Goal: Task Accomplishment & Management: Manage account settings

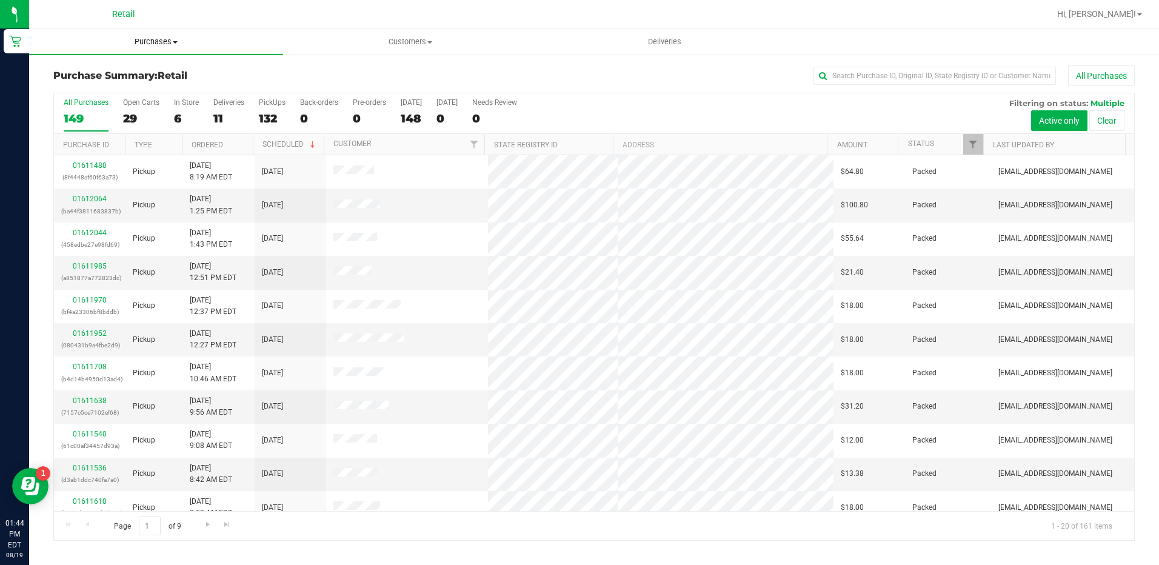
drag, startPoint x: 158, startPoint y: 52, endPoint x: 156, endPoint y: 45, distance: 6.9
click at [158, 52] on uib-tab-heading "Purchases Summary of purchases Fulfillment All purchases" at bounding box center [156, 41] width 254 height 25
click at [156, 44] on span "Purchases" at bounding box center [156, 41] width 254 height 11
click at [156, 42] on span "Purchases" at bounding box center [156, 41] width 254 height 11
click at [156, 100] on li "All purchases" at bounding box center [156, 102] width 254 height 15
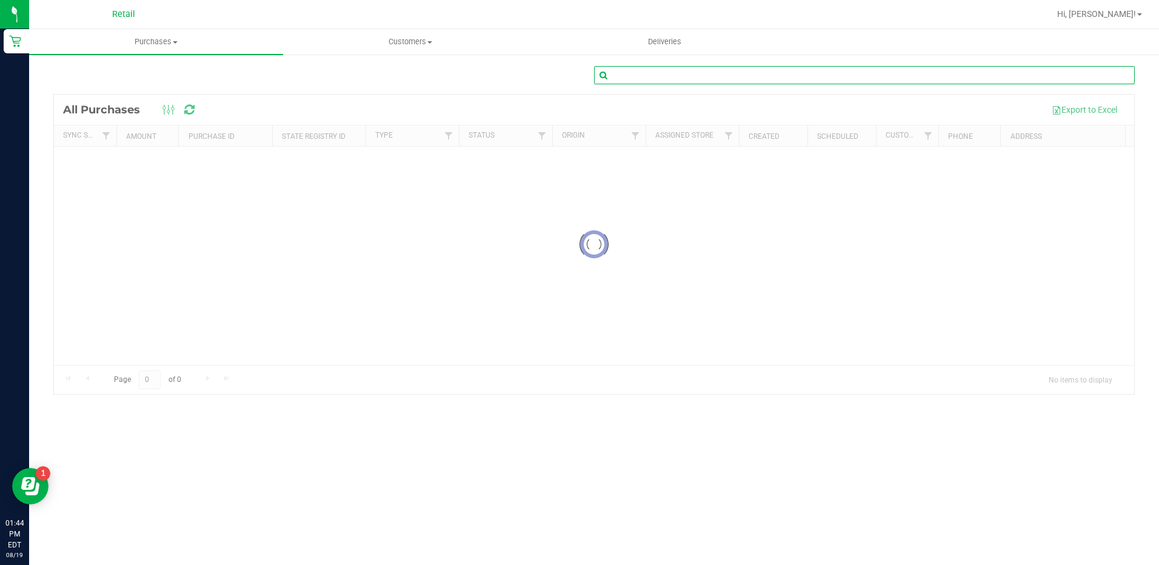
click at [939, 73] on input "text" at bounding box center [864, 75] width 541 height 18
click at [617, 73] on input "RRYAN" at bounding box center [864, 75] width 541 height 18
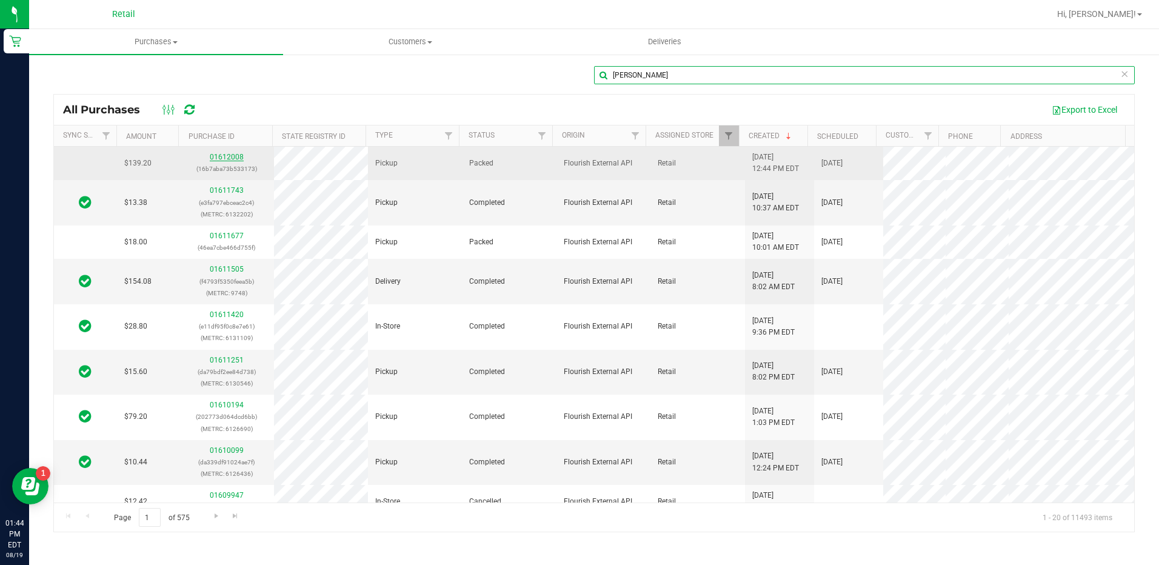
type input "[PERSON_NAME]"
click at [214, 154] on link "01612008" at bounding box center [227, 157] width 34 height 8
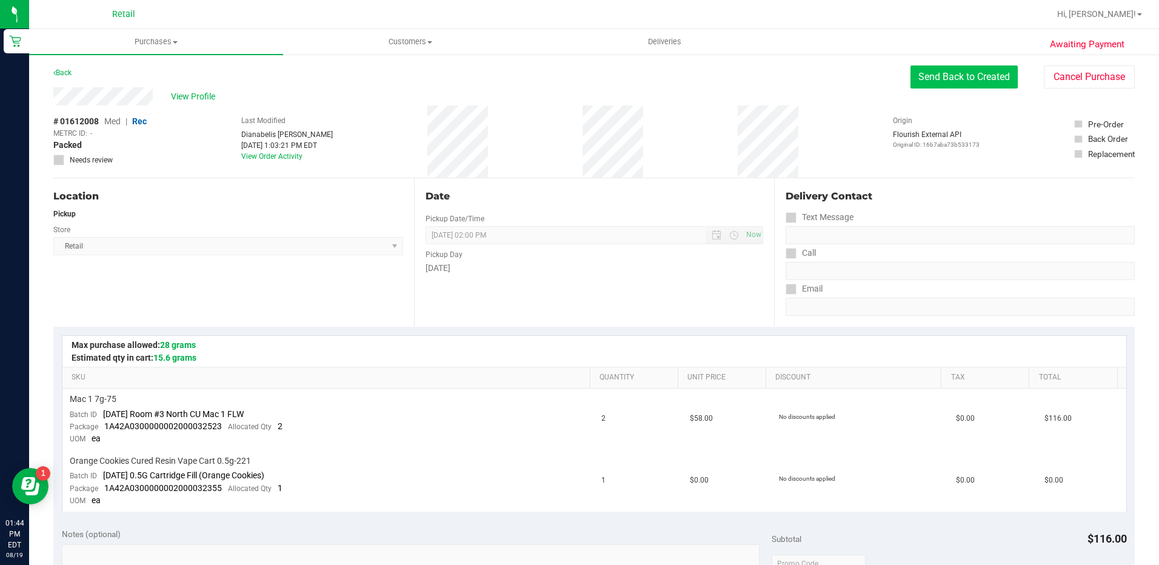
click at [971, 75] on button "Send Back to Created" at bounding box center [964, 76] width 107 height 23
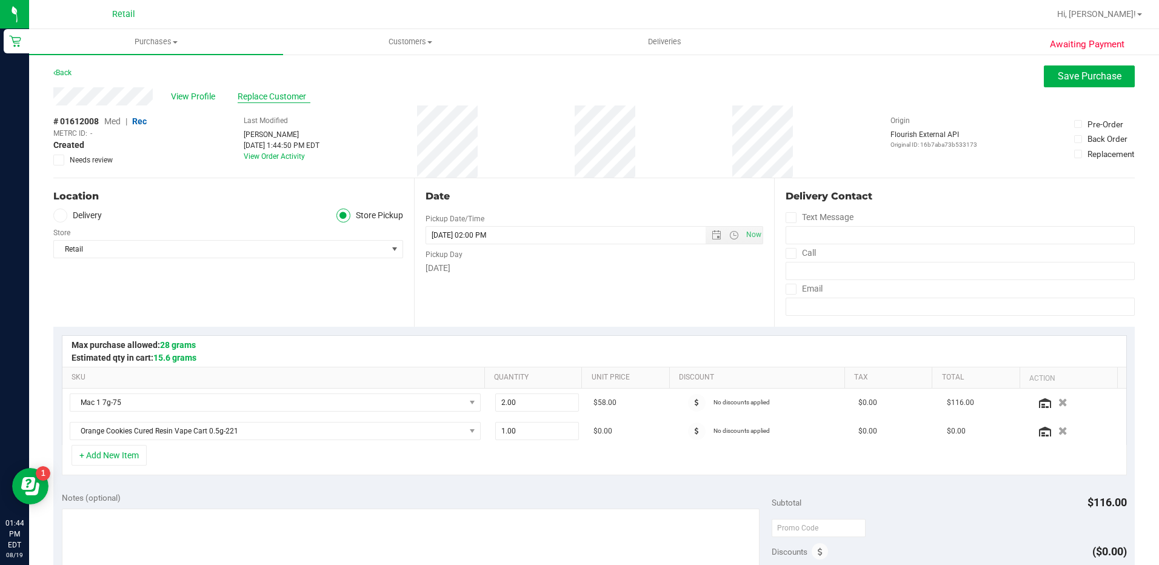
click at [287, 98] on span "Replace Customer" at bounding box center [274, 96] width 73 height 13
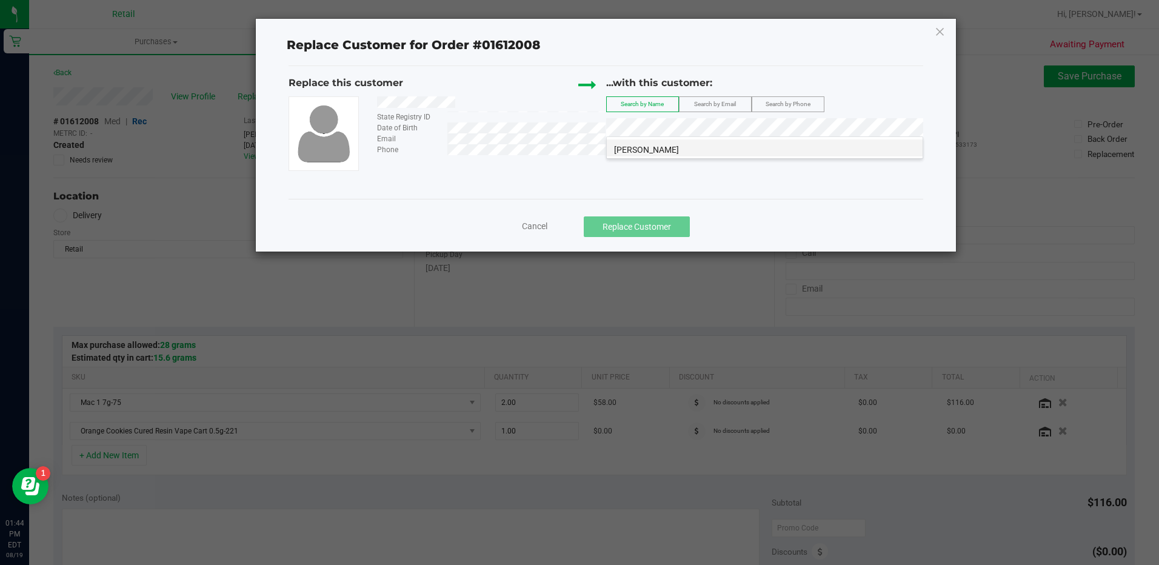
click at [822, 146] on li "[PERSON_NAME]" at bounding box center [765, 147] width 316 height 17
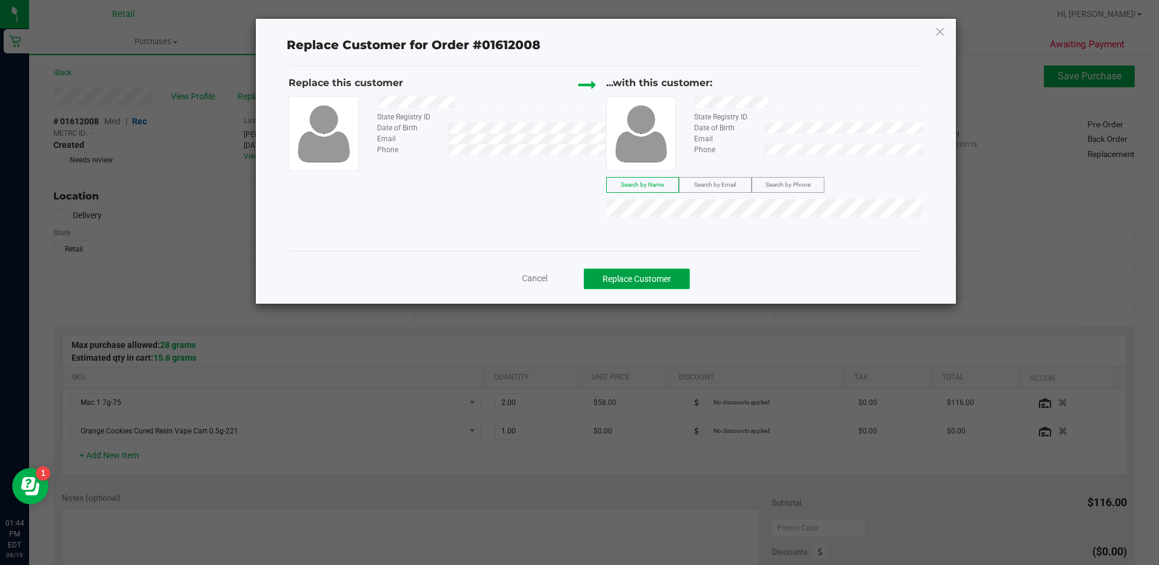
click at [680, 278] on button "Replace Customer" at bounding box center [637, 279] width 106 height 21
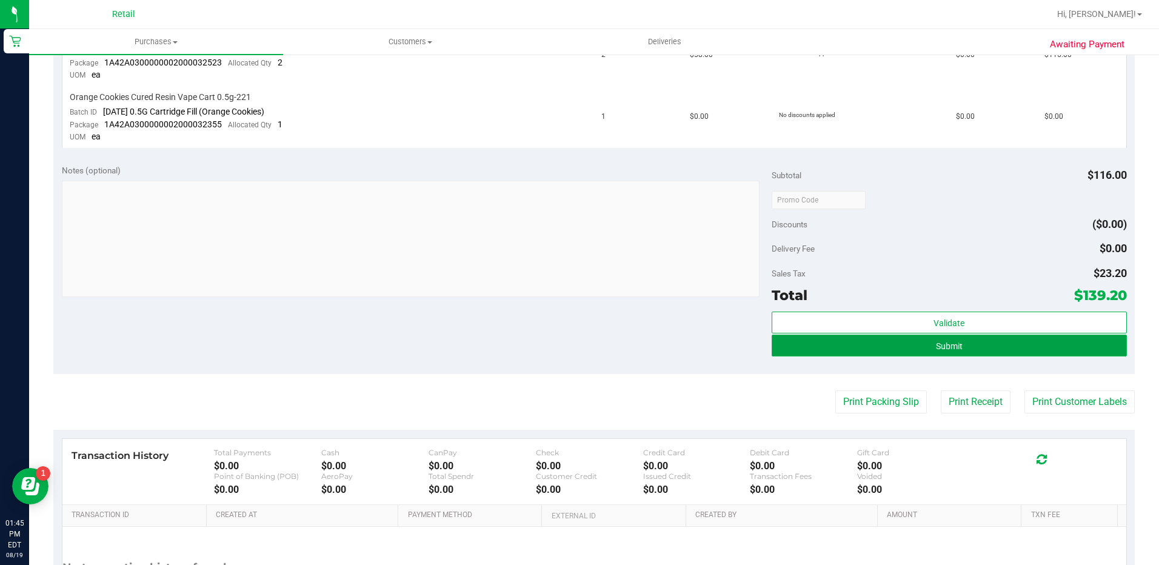
click at [991, 343] on button "Submit" at bounding box center [949, 346] width 355 height 22
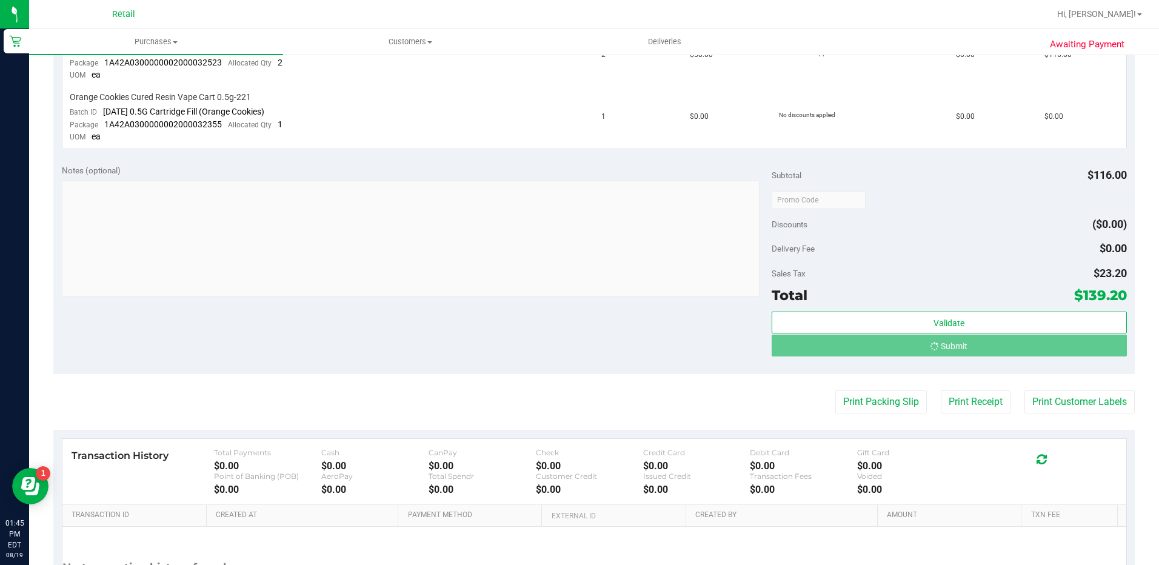
scroll to position [345, 0]
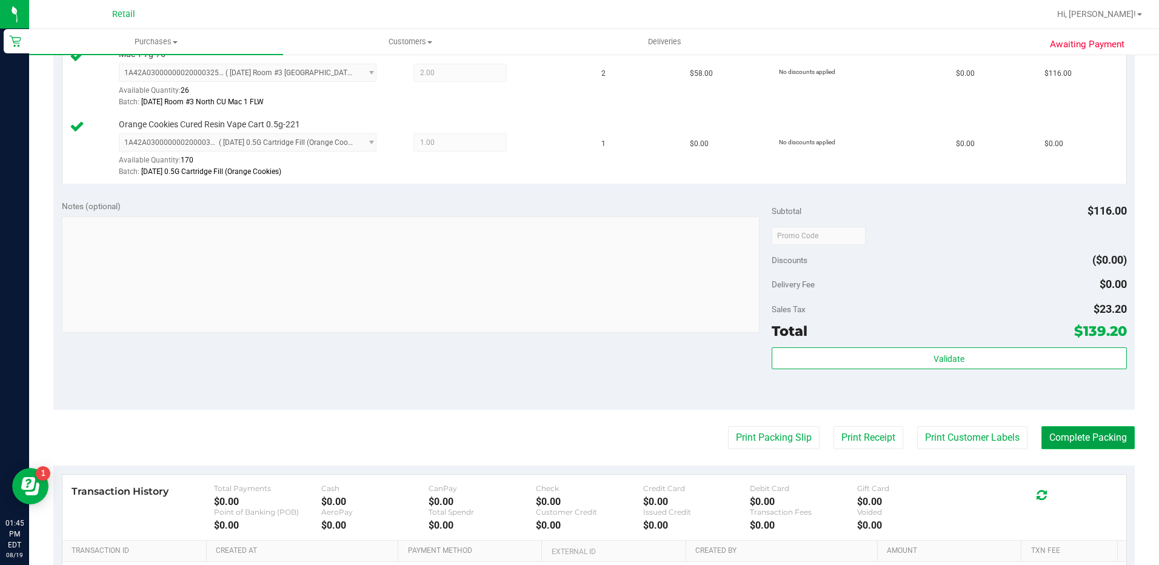
click at [1094, 447] on button "Complete Packing" at bounding box center [1088, 437] width 93 height 23
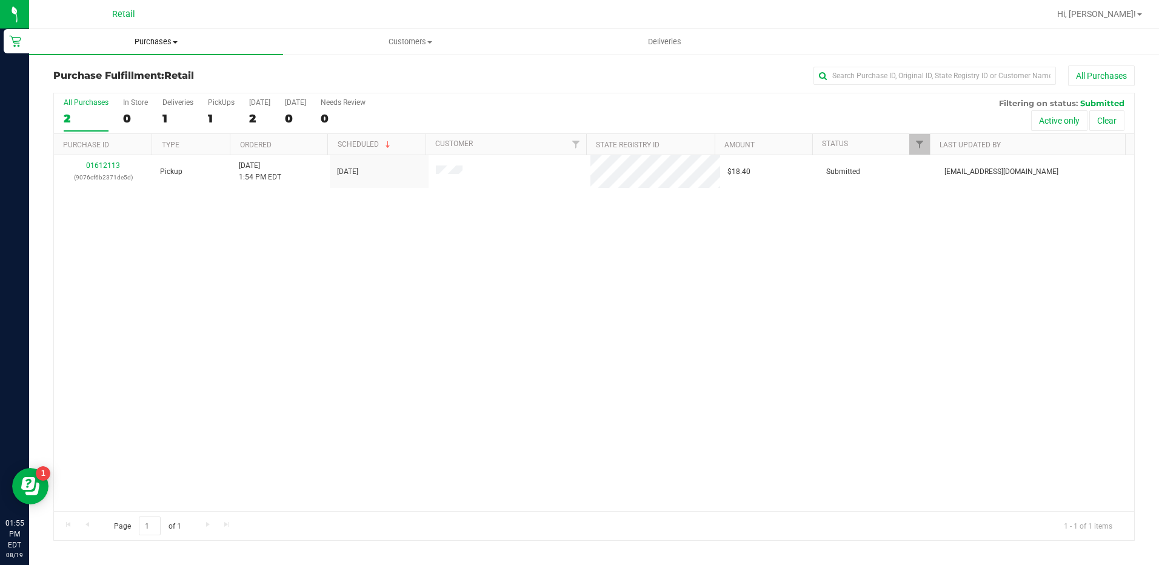
click at [167, 46] on span "Purchases" at bounding box center [156, 41] width 254 height 11
click at [173, 77] on li "Summary of purchases" at bounding box center [156, 73] width 254 height 15
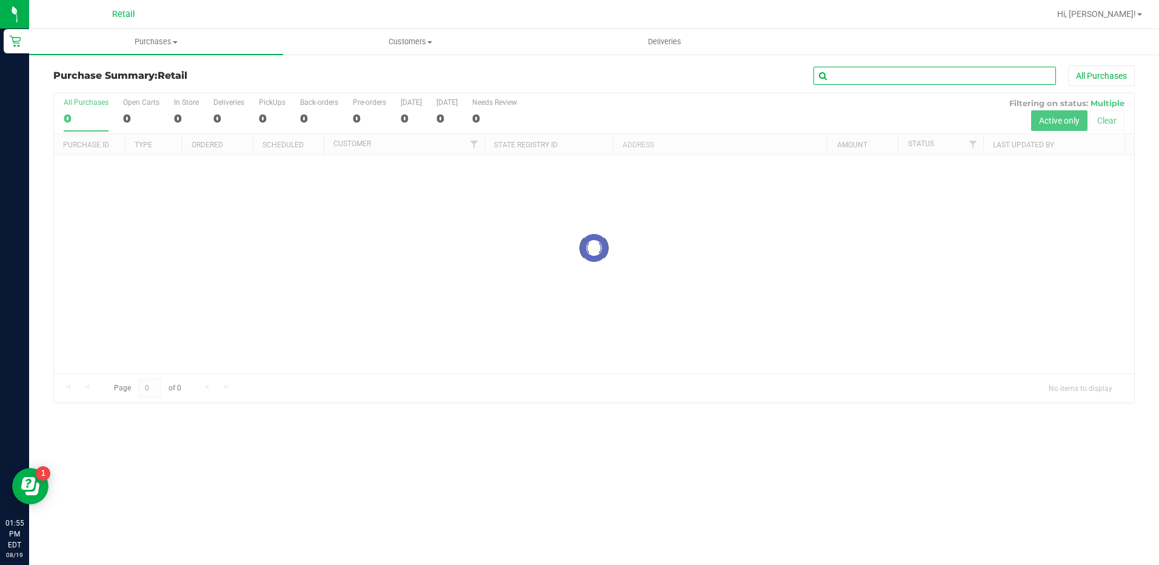
click at [886, 75] on input "text" at bounding box center [935, 76] width 243 height 18
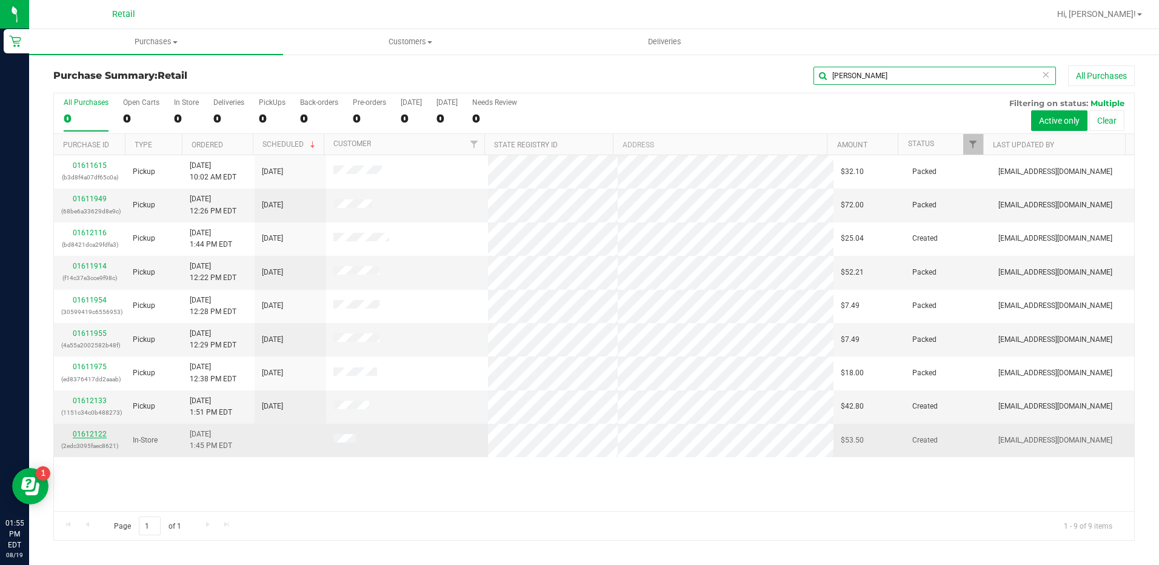
type input "[PERSON_NAME]"
click at [77, 430] on link "01612122" at bounding box center [90, 434] width 34 height 8
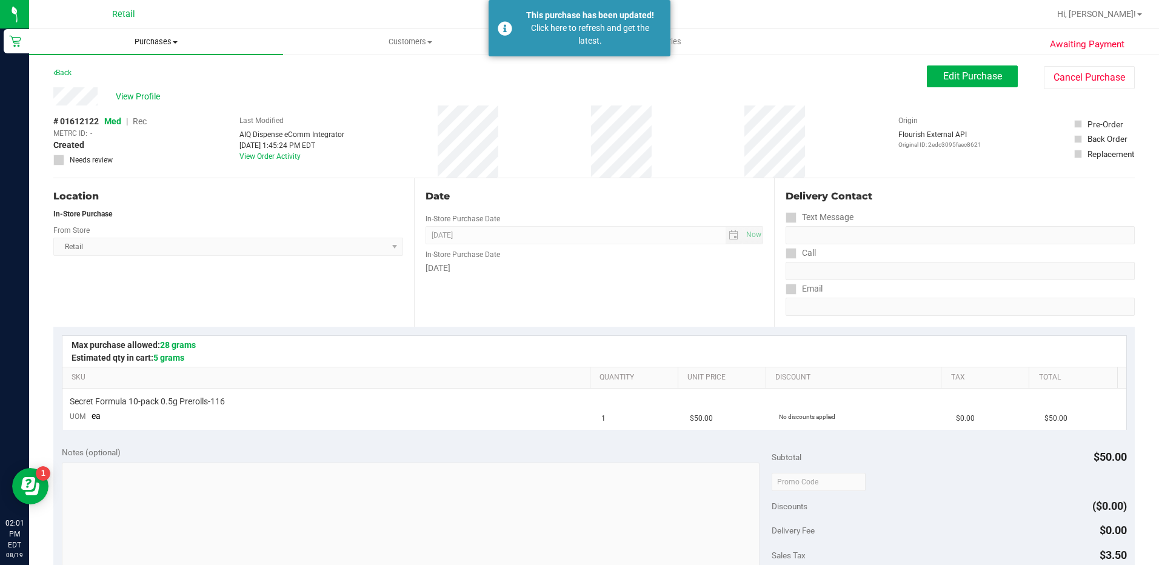
click at [155, 45] on span "Purchases" at bounding box center [156, 41] width 254 height 11
click at [156, 96] on li "All purchases" at bounding box center [156, 102] width 254 height 15
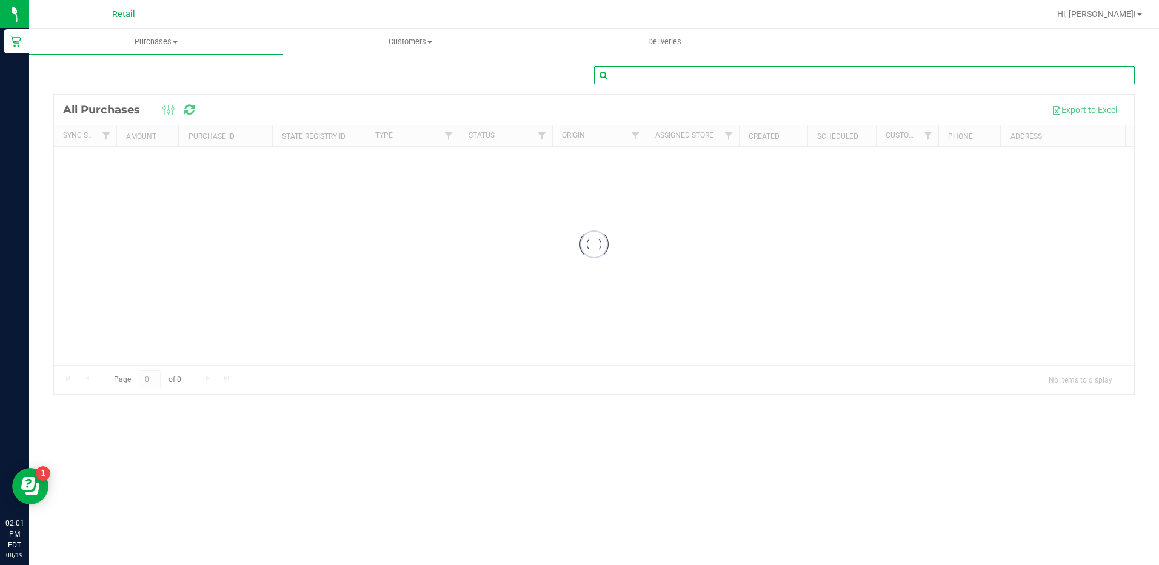
click at [863, 73] on input "text" at bounding box center [864, 75] width 541 height 18
click at [133, 40] on span "Purchases" at bounding box center [156, 41] width 254 height 11
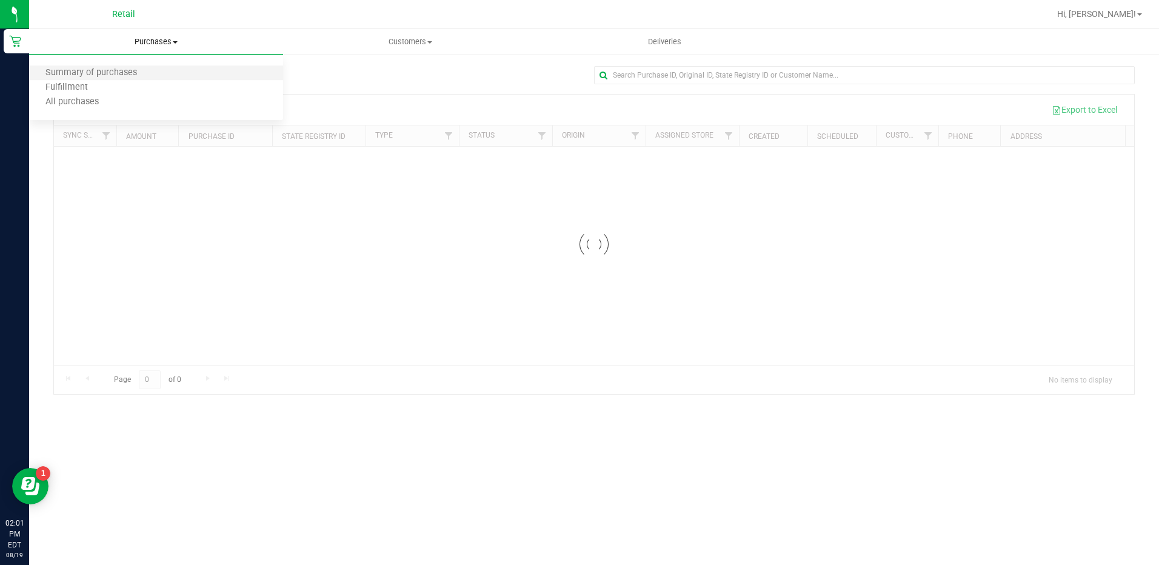
click at [156, 79] on li "Summary of purchases" at bounding box center [156, 73] width 254 height 15
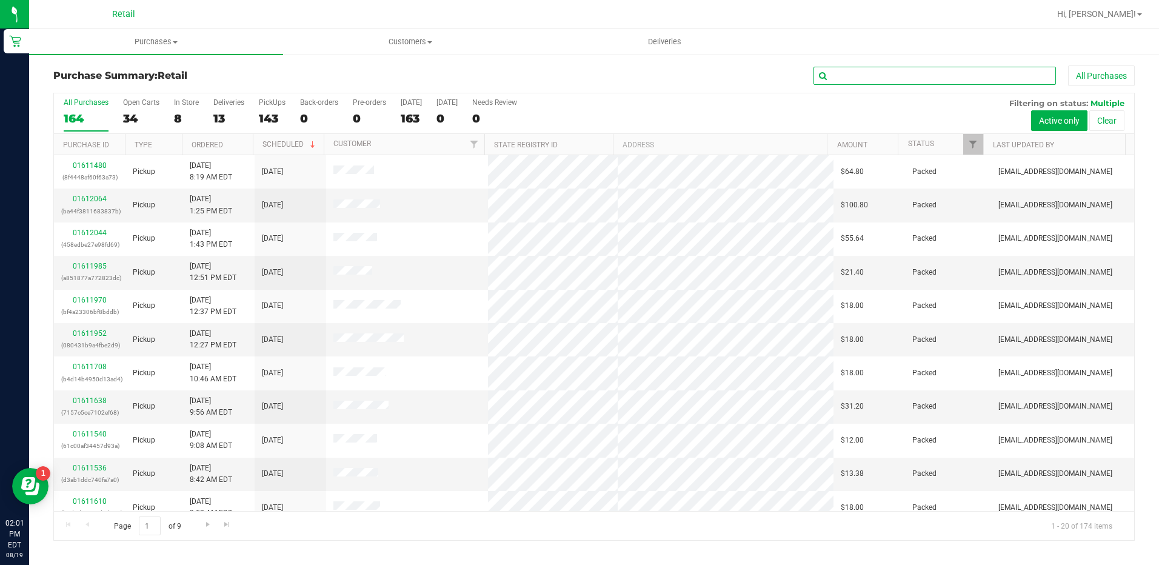
click at [993, 70] on input "text" at bounding box center [935, 76] width 243 height 18
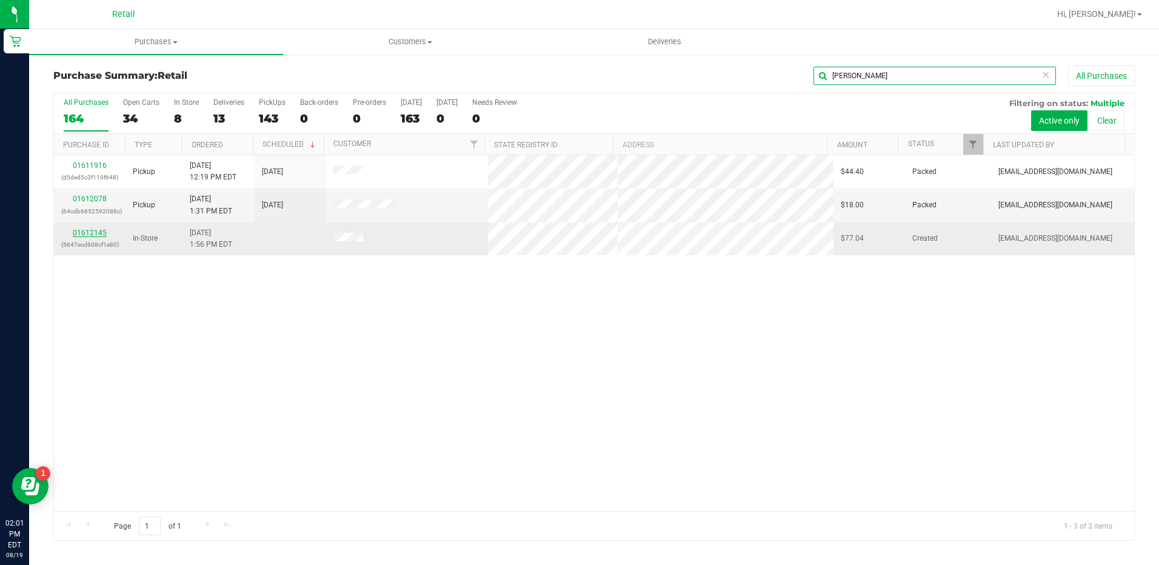
type input "[PERSON_NAME]"
click at [83, 229] on link "01612145" at bounding box center [90, 233] width 34 height 8
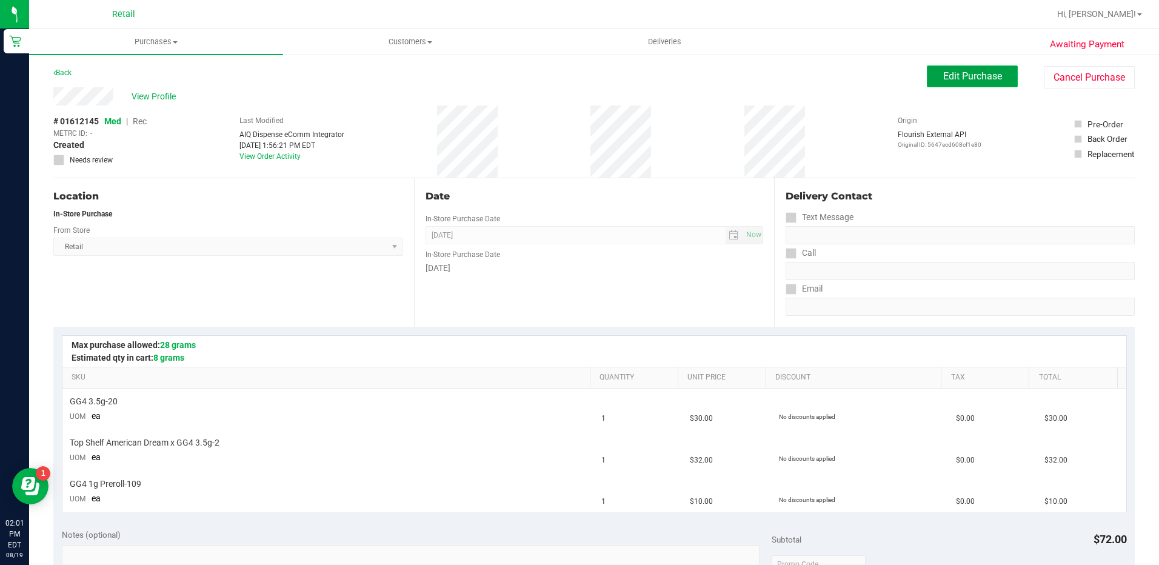
click at [965, 76] on span "Edit Purchase" at bounding box center [972, 76] width 59 height 12
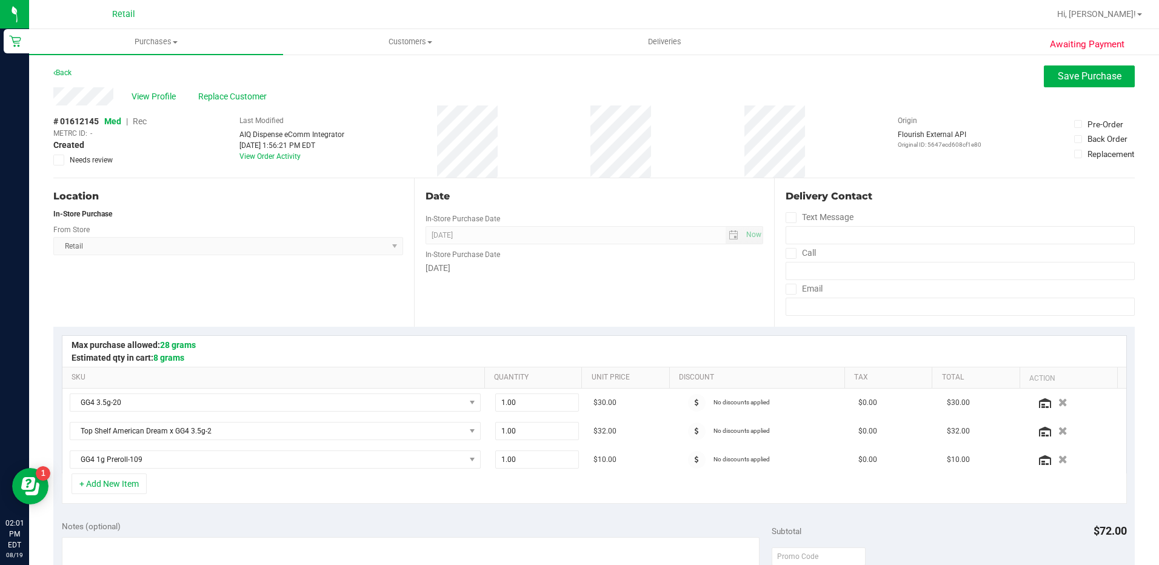
click at [196, 95] on div "View Profile Replace Customer" at bounding box center [594, 96] width 1082 height 18
click at [205, 95] on span "Replace Customer" at bounding box center [234, 96] width 73 height 13
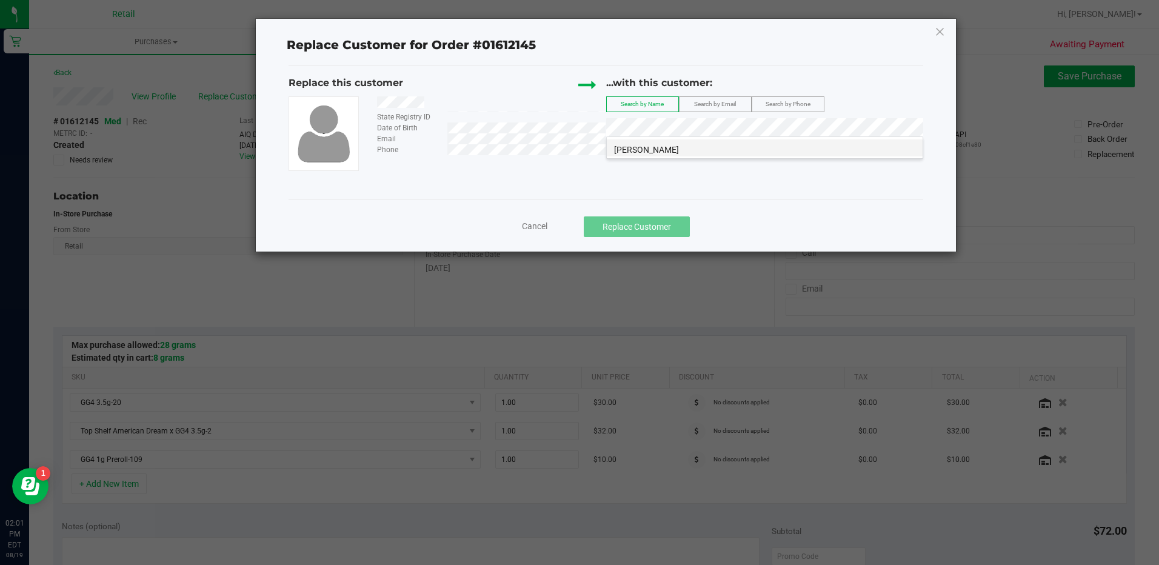
click at [709, 141] on li "[PERSON_NAME]" at bounding box center [765, 147] width 316 height 17
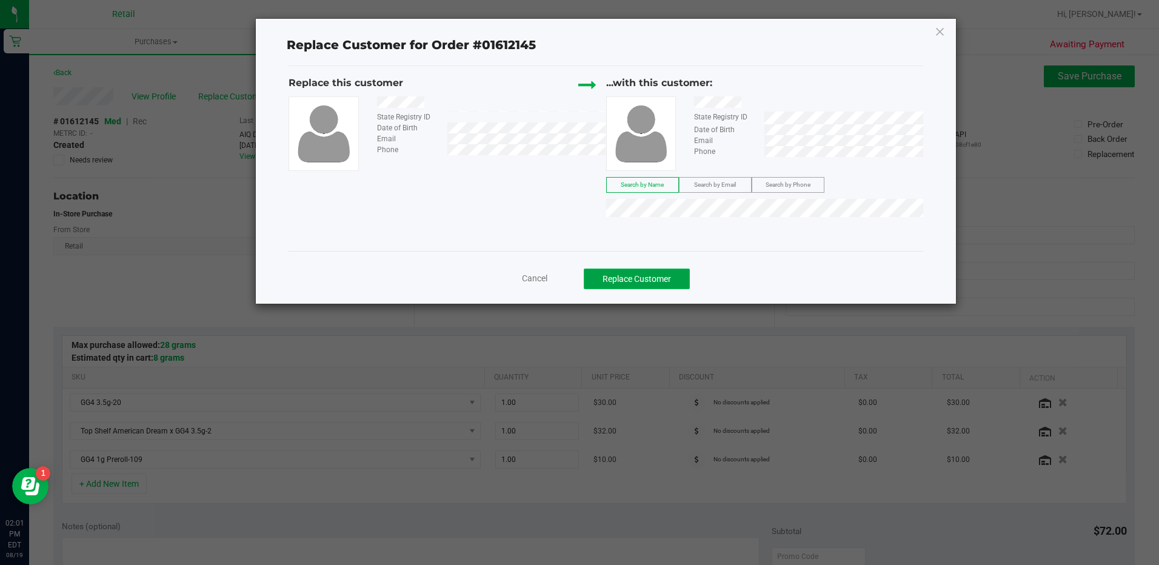
click at [637, 272] on button "Replace Customer" at bounding box center [637, 279] width 106 height 21
click at [654, 289] on button "Replace Customer" at bounding box center [637, 279] width 106 height 21
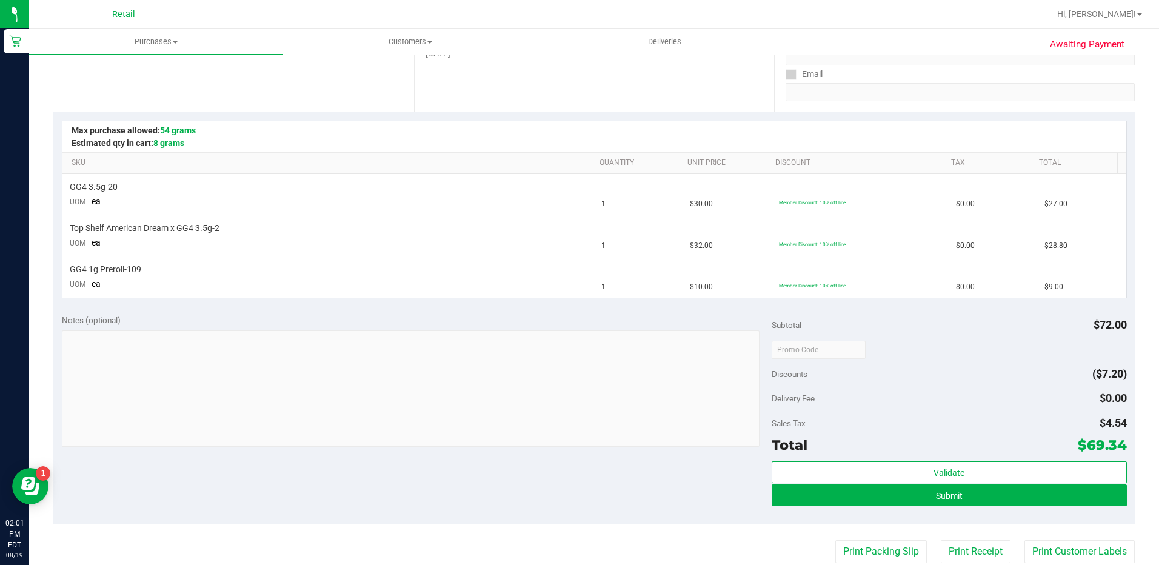
scroll to position [243, 0]
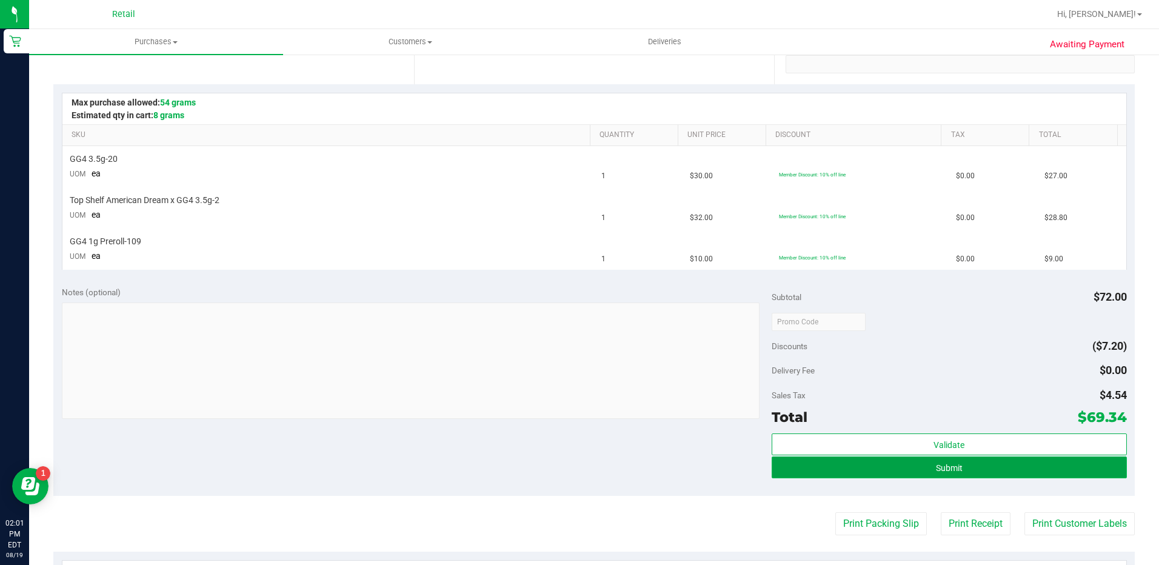
click at [904, 471] on button "Submit" at bounding box center [949, 468] width 355 height 22
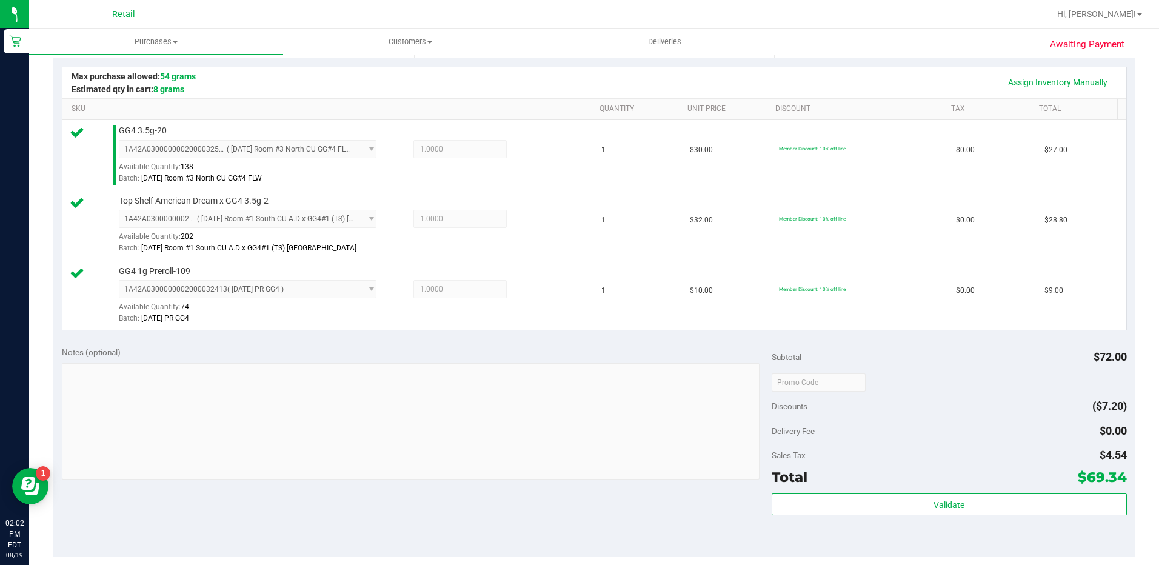
scroll to position [364, 0]
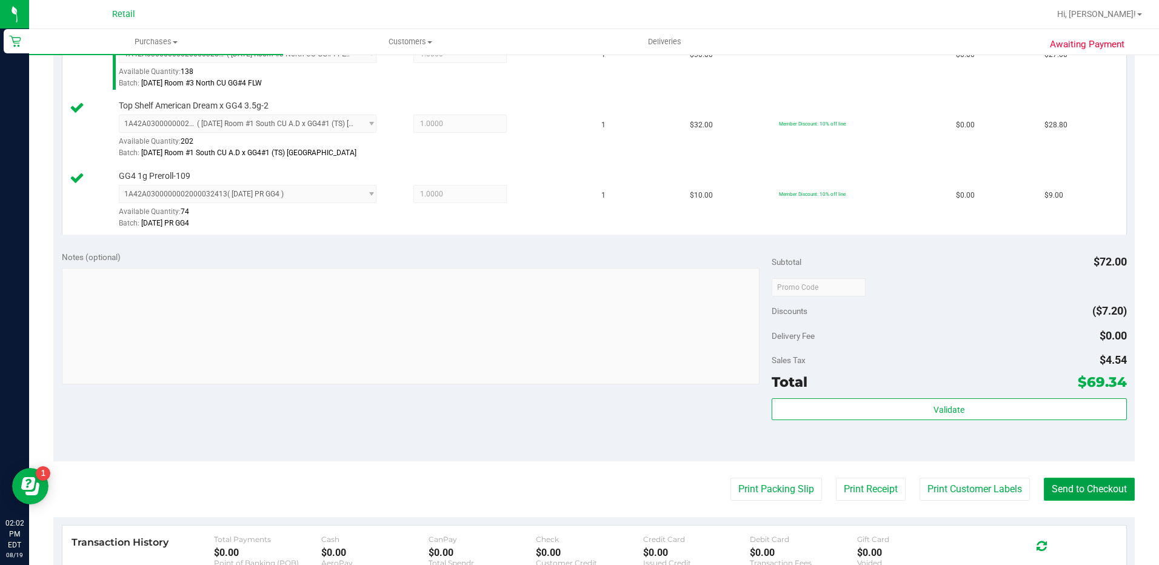
click at [1110, 490] on button "Send to Checkout" at bounding box center [1089, 489] width 91 height 23
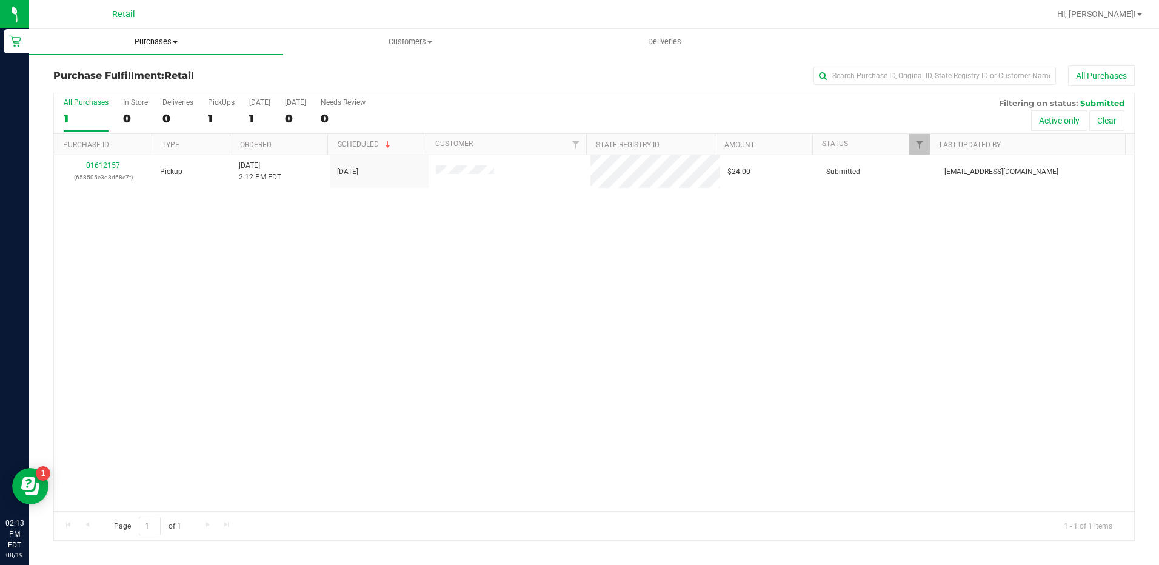
click at [153, 38] on span "Purchases" at bounding box center [156, 41] width 254 height 11
click at [162, 67] on li "Summary of purchases" at bounding box center [156, 73] width 254 height 15
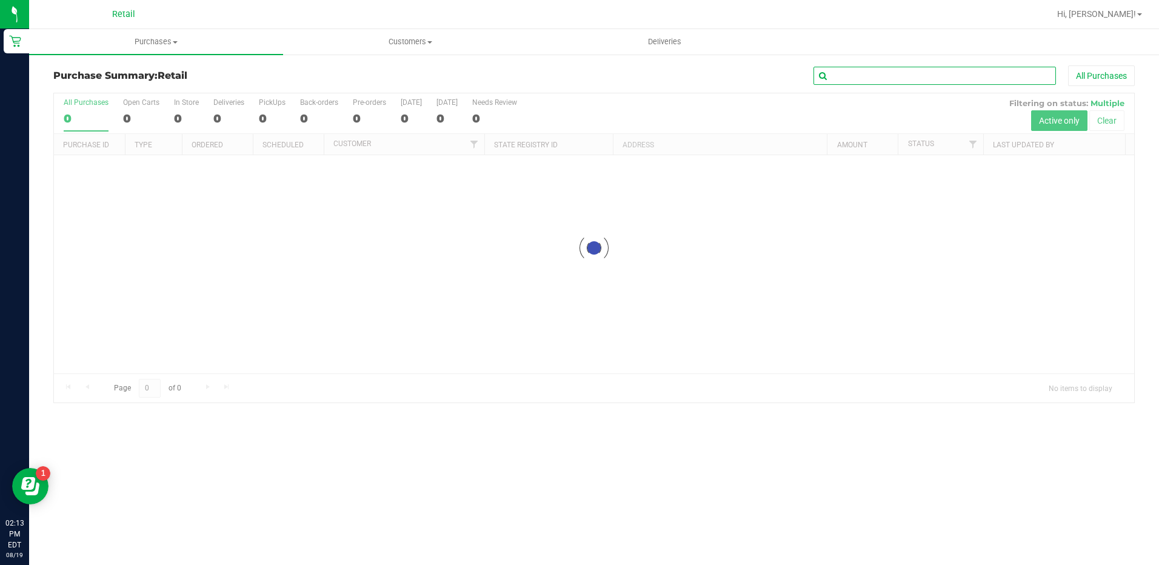
click at [915, 78] on input "text" at bounding box center [935, 76] width 243 height 18
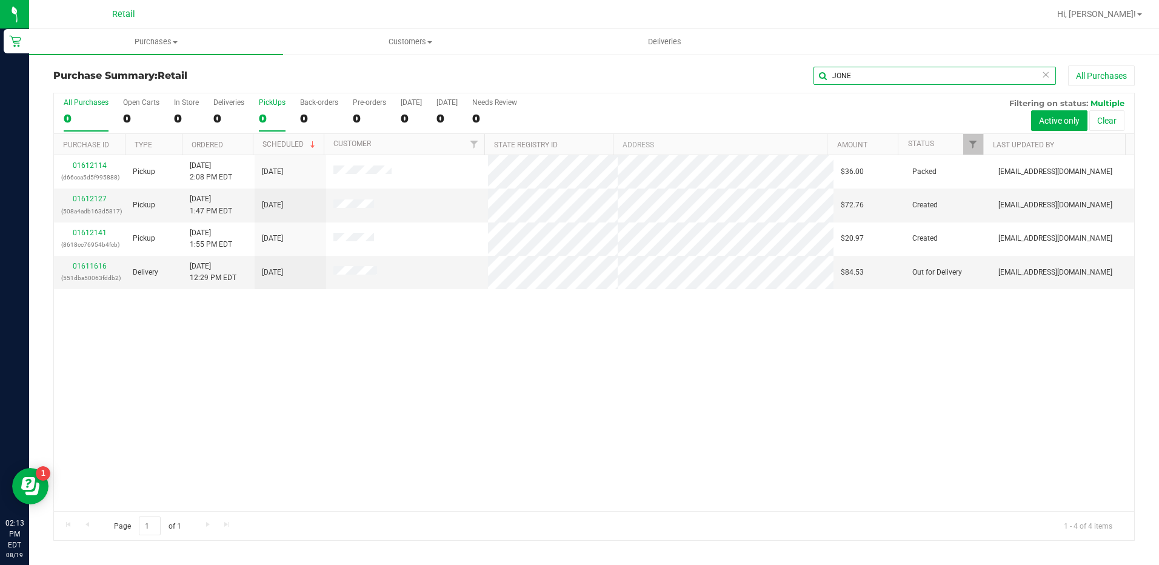
type input "JONE"
click at [267, 117] on div "0" at bounding box center [272, 119] width 27 height 14
click at [0, 0] on input "PickUps 0" at bounding box center [0, 0] width 0 height 0
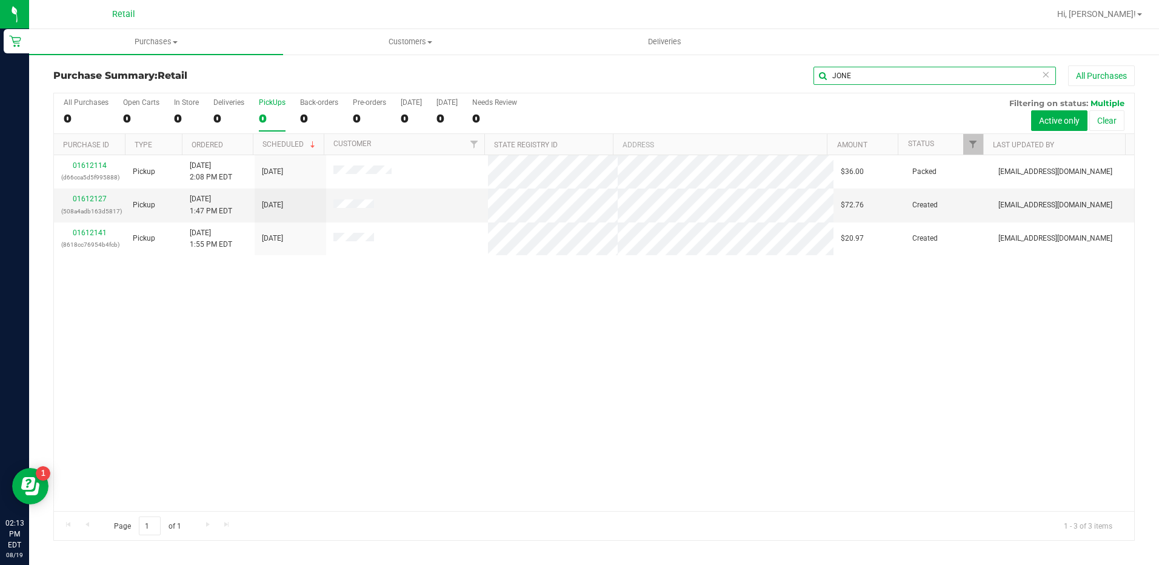
click at [954, 79] on input "JONE" at bounding box center [935, 76] width 243 height 18
click at [139, 36] on span "Purchases" at bounding box center [156, 41] width 254 height 11
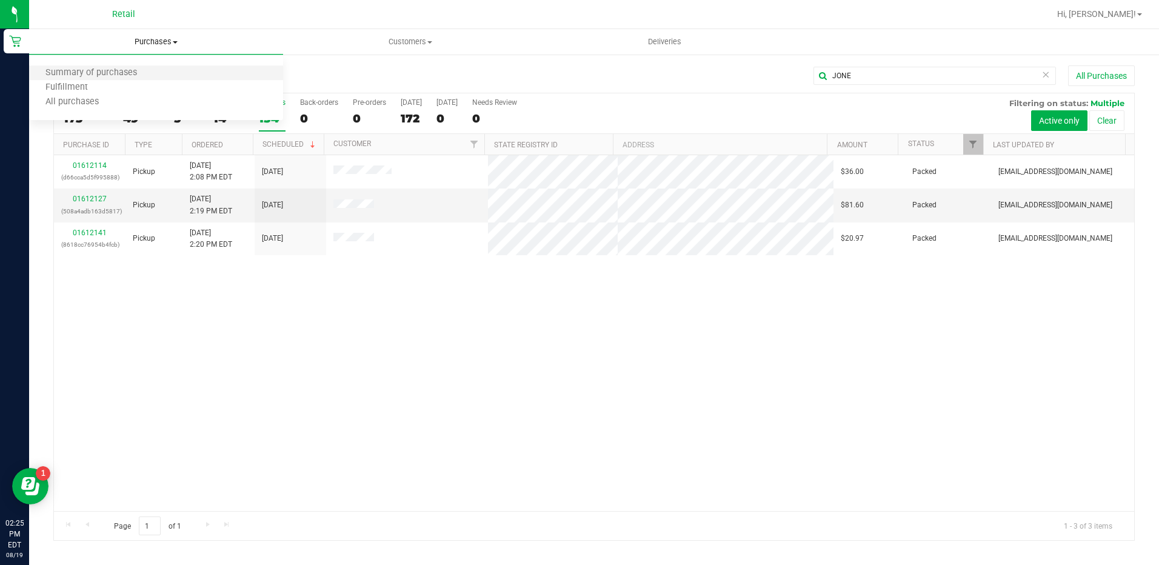
click at [167, 71] on li "Summary of purchases" at bounding box center [156, 73] width 254 height 15
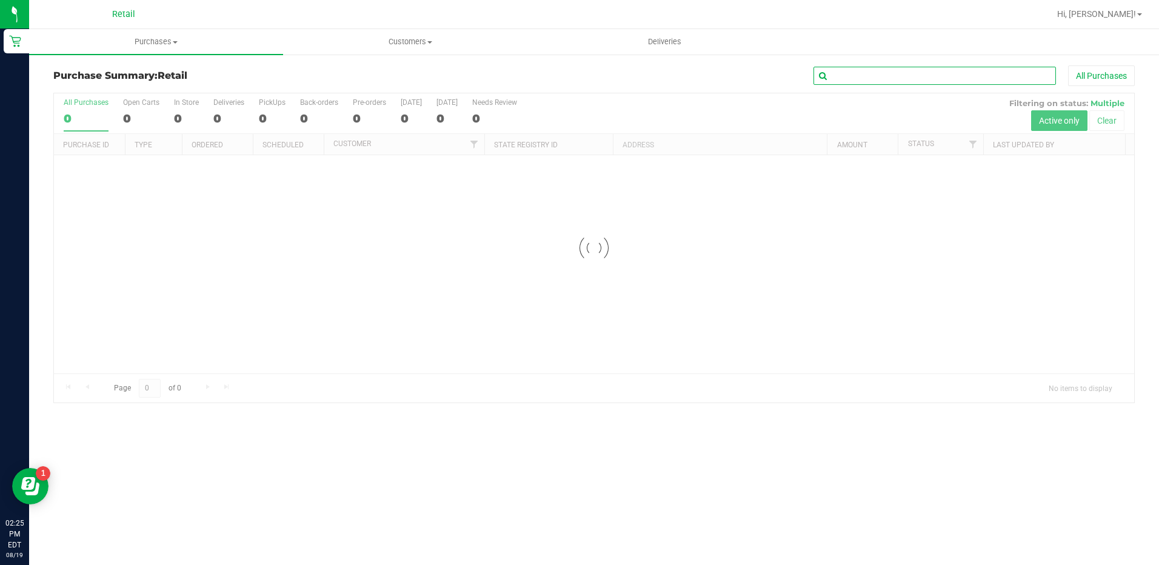
click at [897, 77] on input "text" at bounding box center [935, 76] width 243 height 18
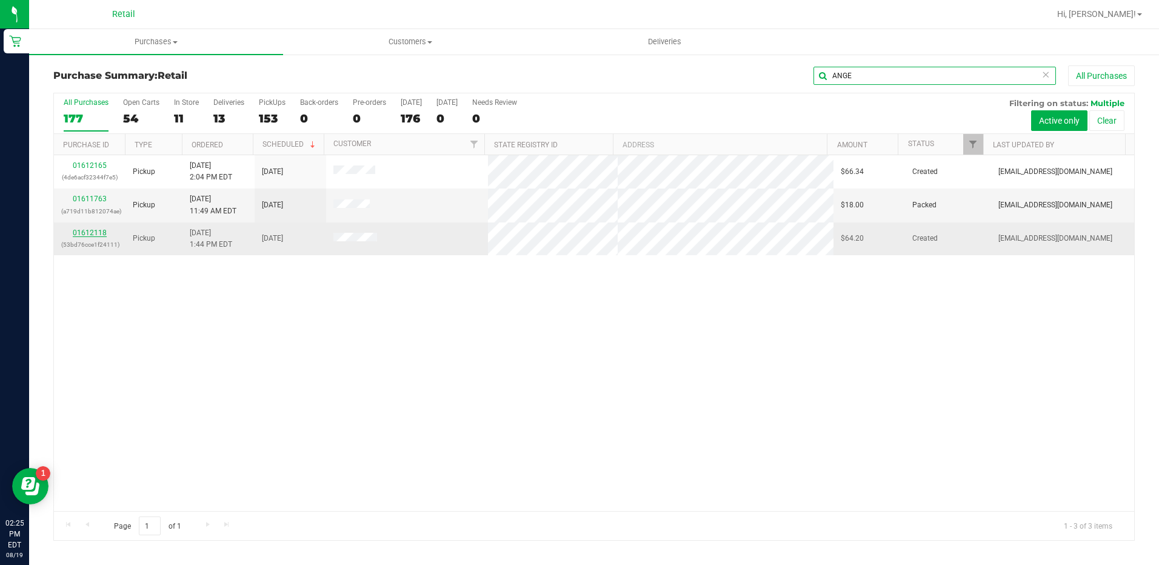
type input "ANGE"
click at [98, 232] on link "01612118" at bounding box center [90, 233] width 34 height 8
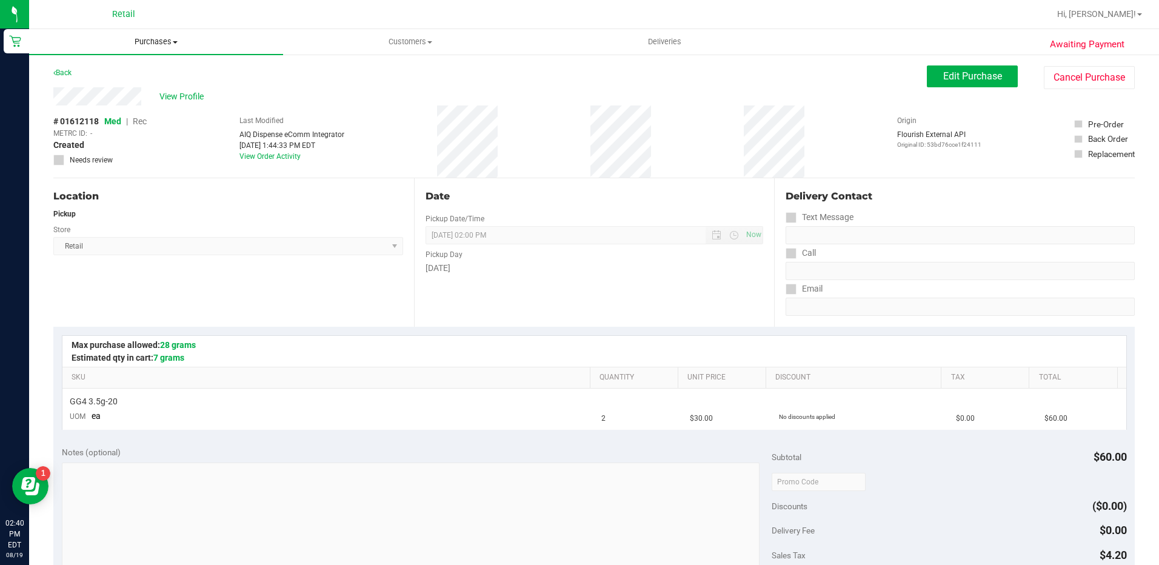
click at [168, 42] on span "Purchases" at bounding box center [156, 41] width 254 height 11
click at [158, 78] on li "Summary of purchases" at bounding box center [156, 73] width 254 height 15
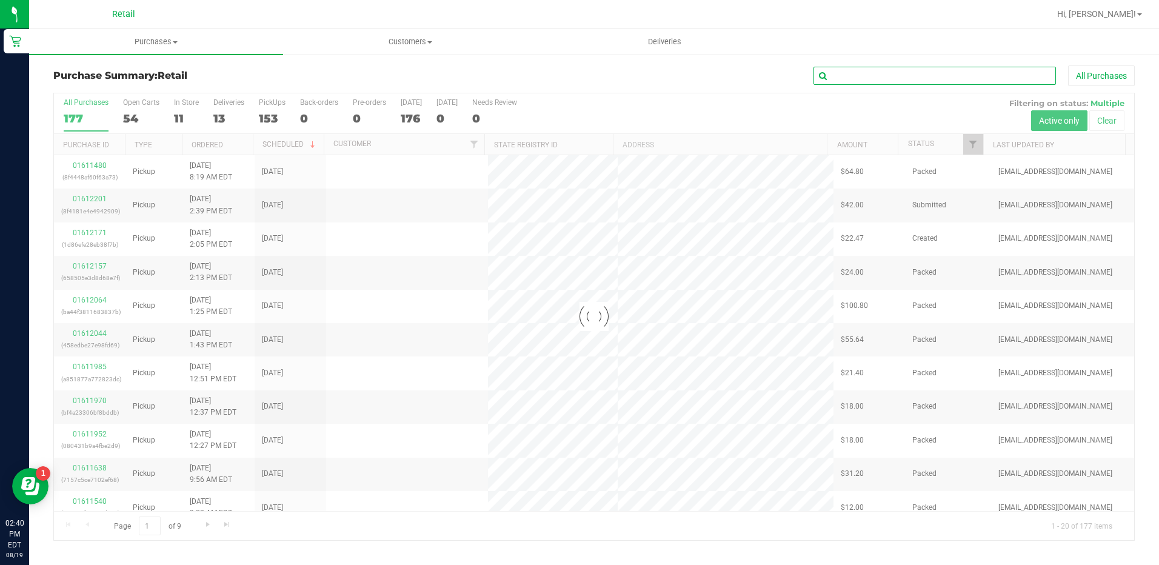
click at [916, 75] on input "text" at bounding box center [935, 76] width 243 height 18
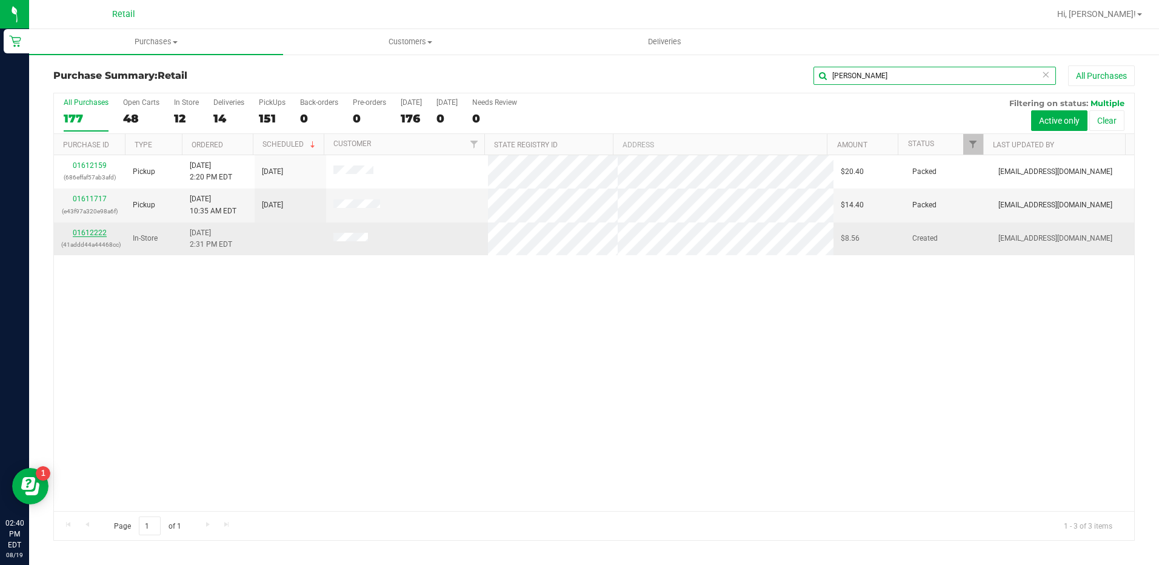
type input "[PERSON_NAME]"
click at [87, 236] on link "01612222" at bounding box center [90, 233] width 34 height 8
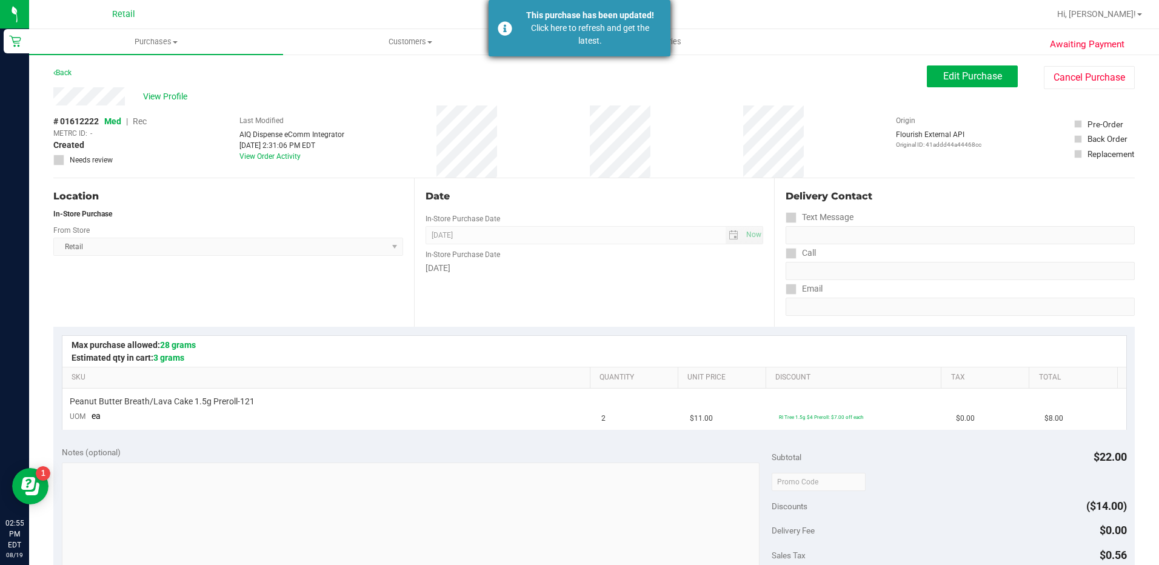
click at [531, 32] on div "Click here to refresh and get the latest." at bounding box center [590, 34] width 142 height 25
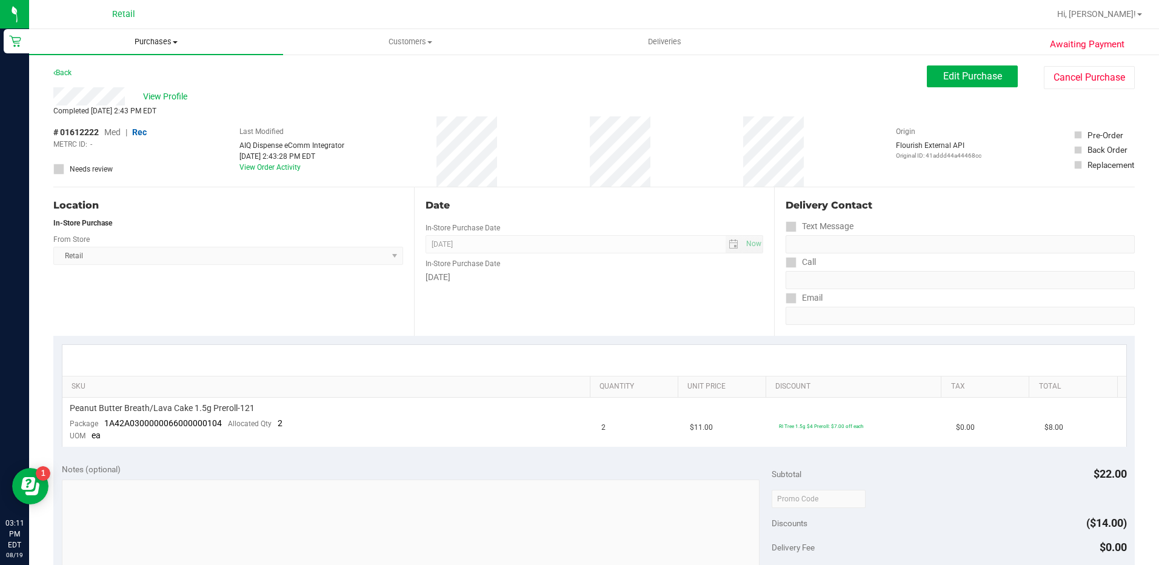
click at [164, 41] on span "Purchases" at bounding box center [156, 41] width 254 height 11
click at [167, 69] on li "Summary of purchases" at bounding box center [156, 73] width 254 height 15
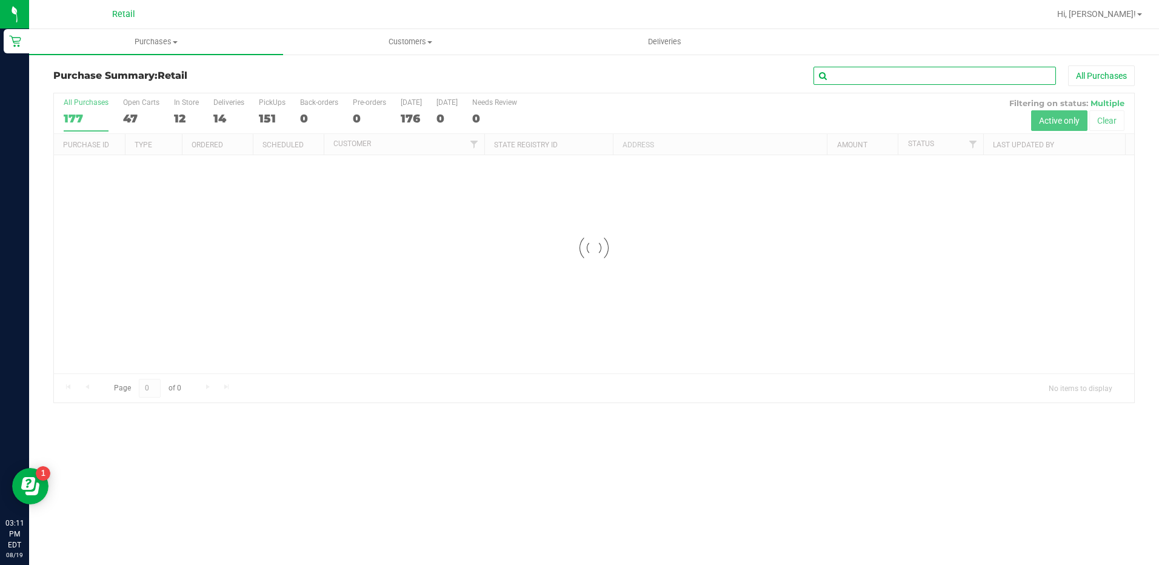
click at [900, 80] on input "text" at bounding box center [935, 76] width 243 height 18
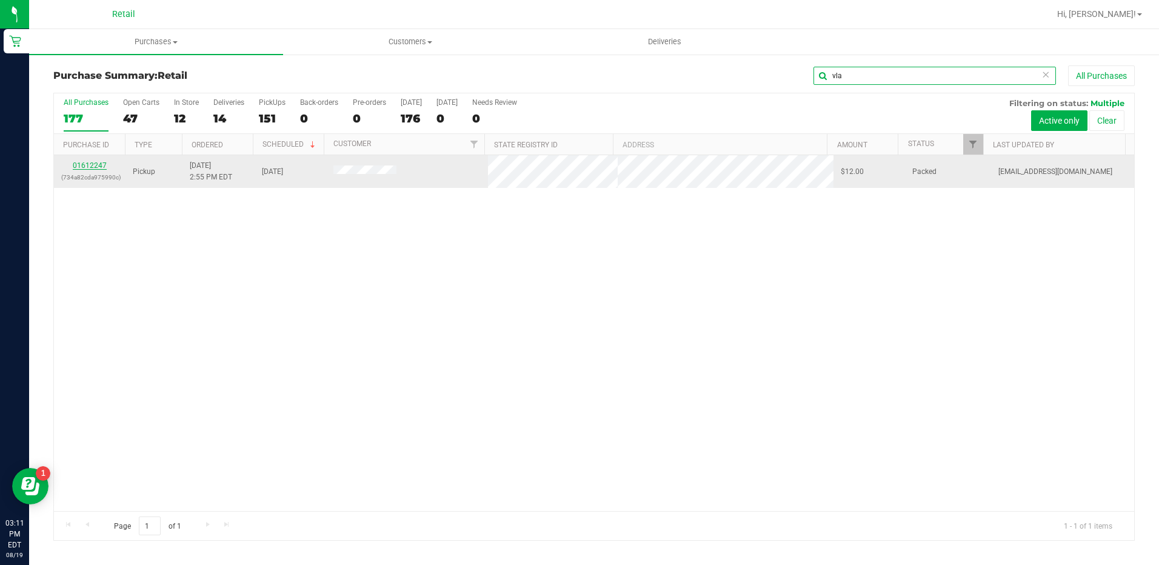
type input "vla"
click at [99, 165] on link "01612247" at bounding box center [90, 165] width 34 height 8
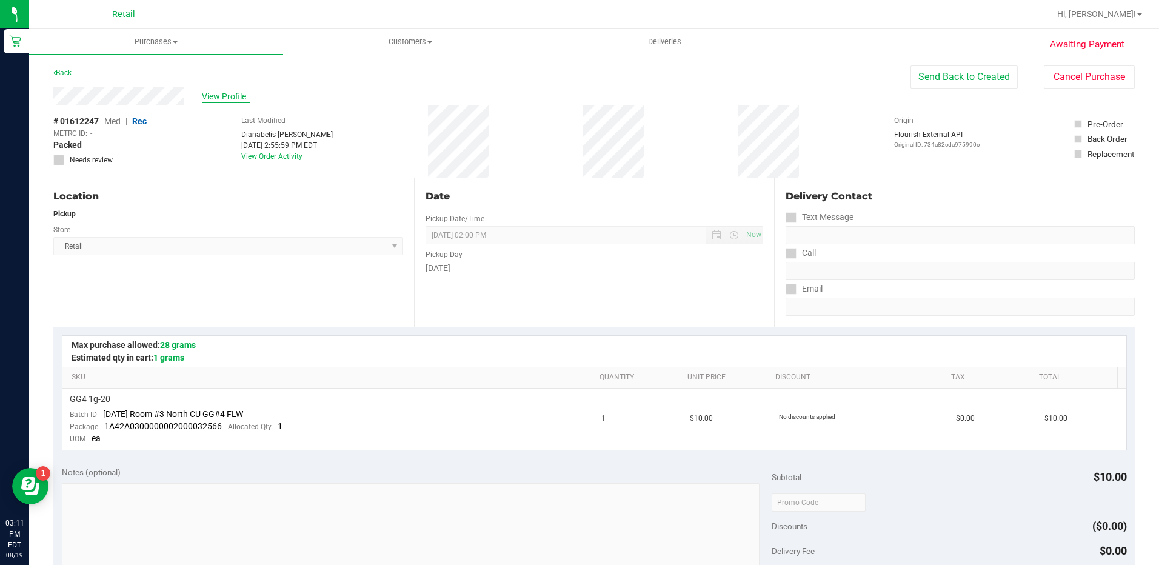
click at [243, 101] on span "View Profile" at bounding box center [226, 96] width 49 height 13
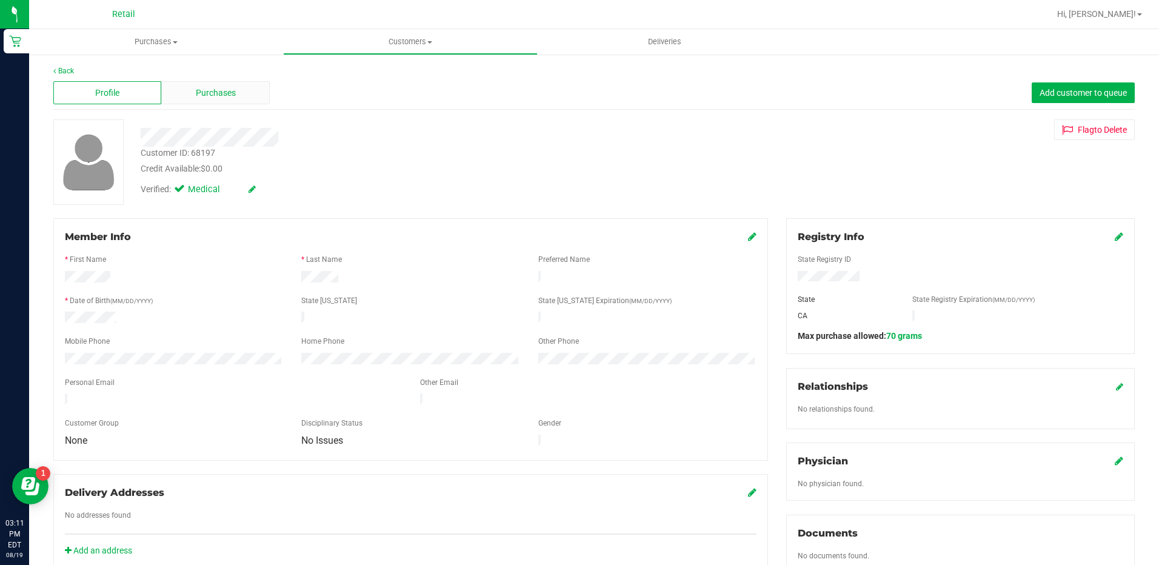
click at [230, 100] on div "Purchases" at bounding box center [215, 92] width 108 height 23
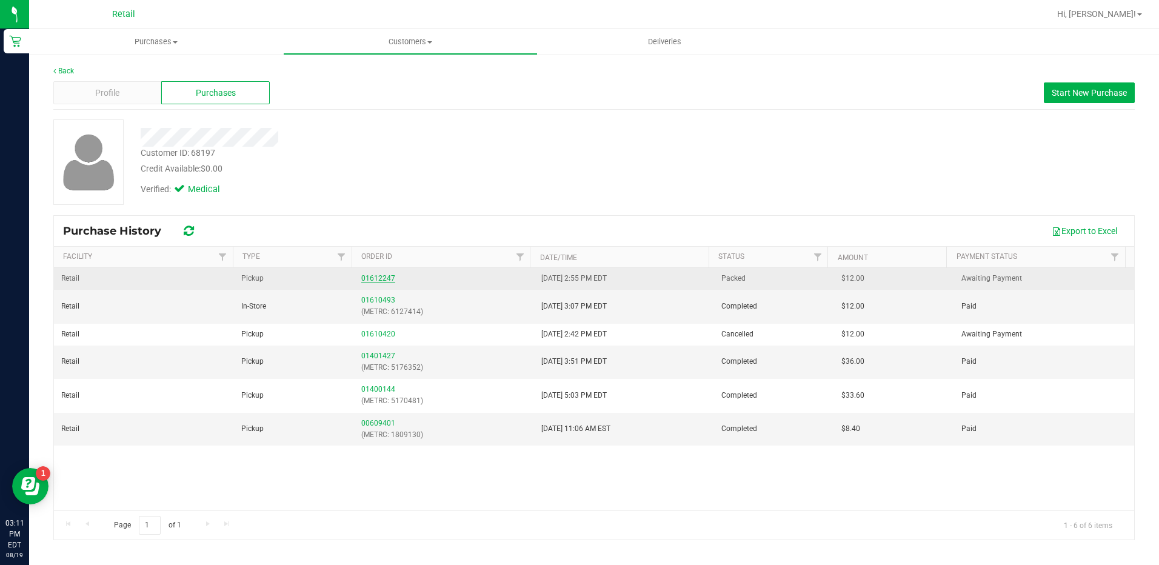
click at [390, 276] on link "01612247" at bounding box center [378, 278] width 34 height 8
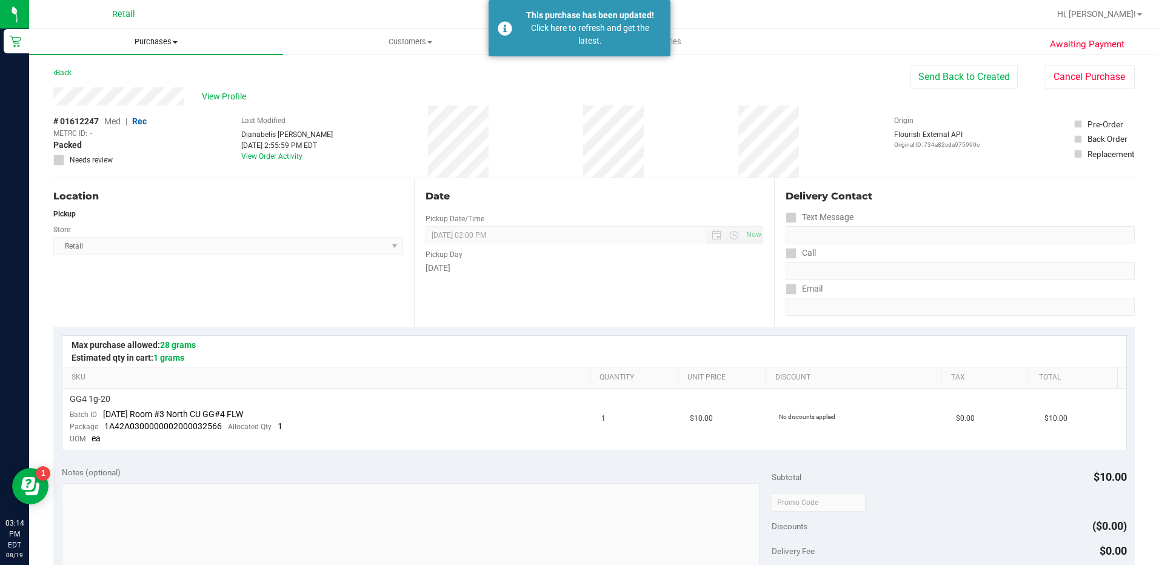
click at [156, 38] on span "Purchases" at bounding box center [156, 41] width 254 height 11
click at [163, 69] on li "Summary of purchases" at bounding box center [156, 73] width 254 height 15
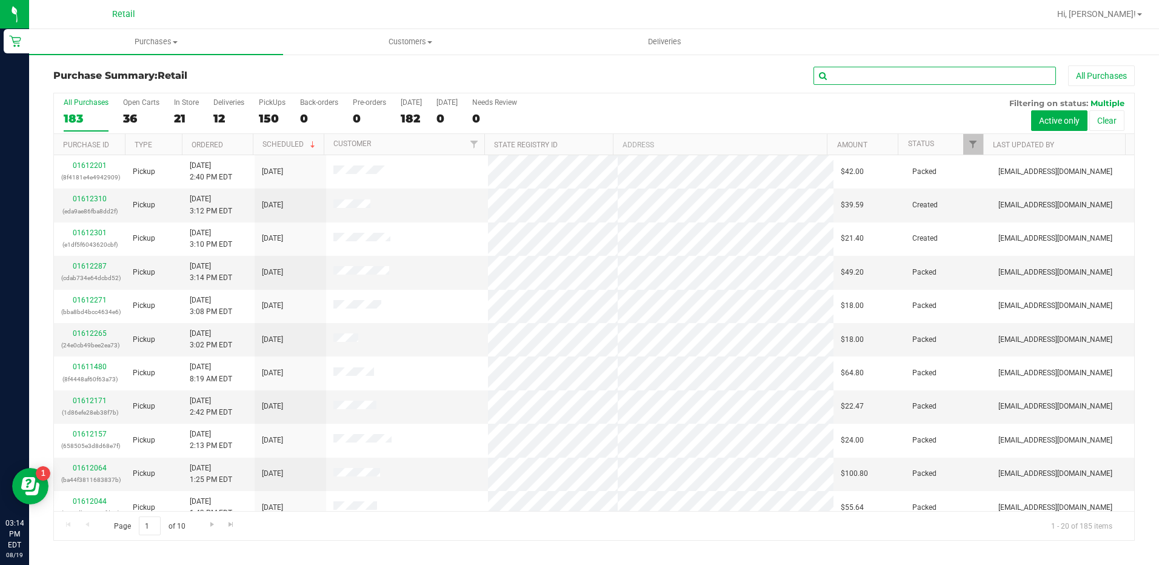
click at [852, 78] on input "text" at bounding box center [935, 76] width 243 height 18
click at [429, 41] on span at bounding box center [429, 42] width 5 height 2
click at [443, 76] on li "All customers" at bounding box center [410, 73] width 254 height 15
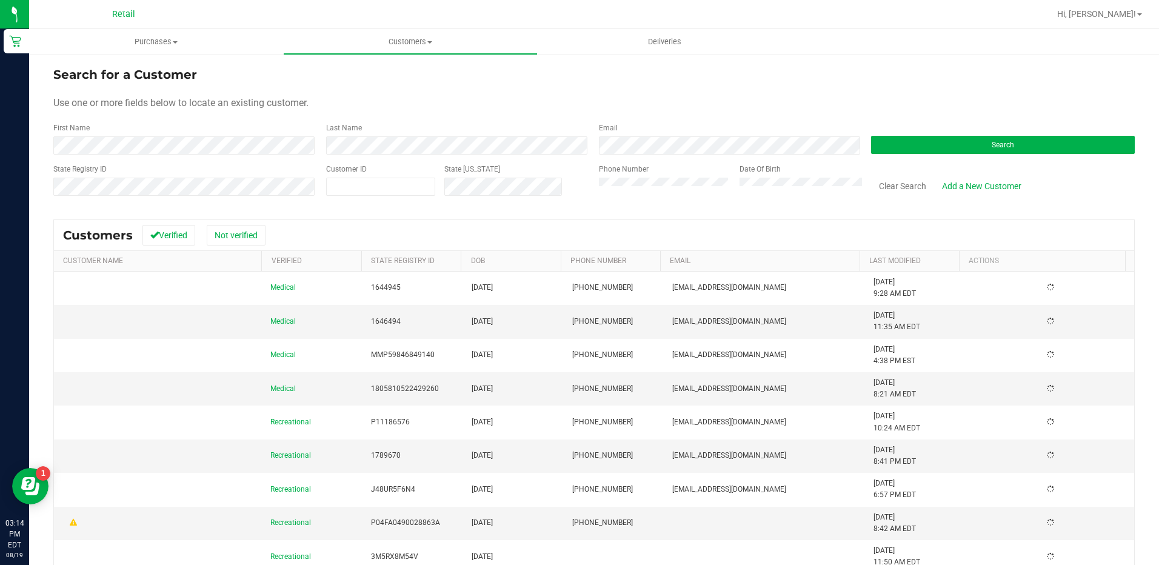
click at [114, 155] on form "Search for a Customer Use one or more fields below to locate an existing custom…" at bounding box center [594, 135] width 1082 height 141
click at [130, 132] on div "First Name" at bounding box center [185, 138] width 264 height 32
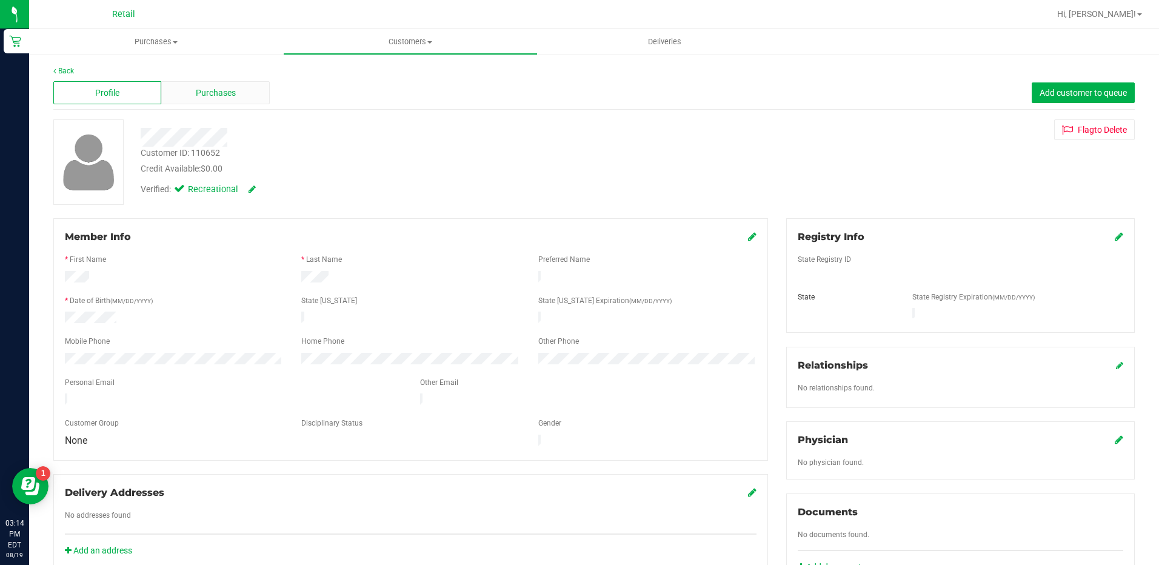
click at [214, 90] on span "Purchases" at bounding box center [216, 93] width 40 height 13
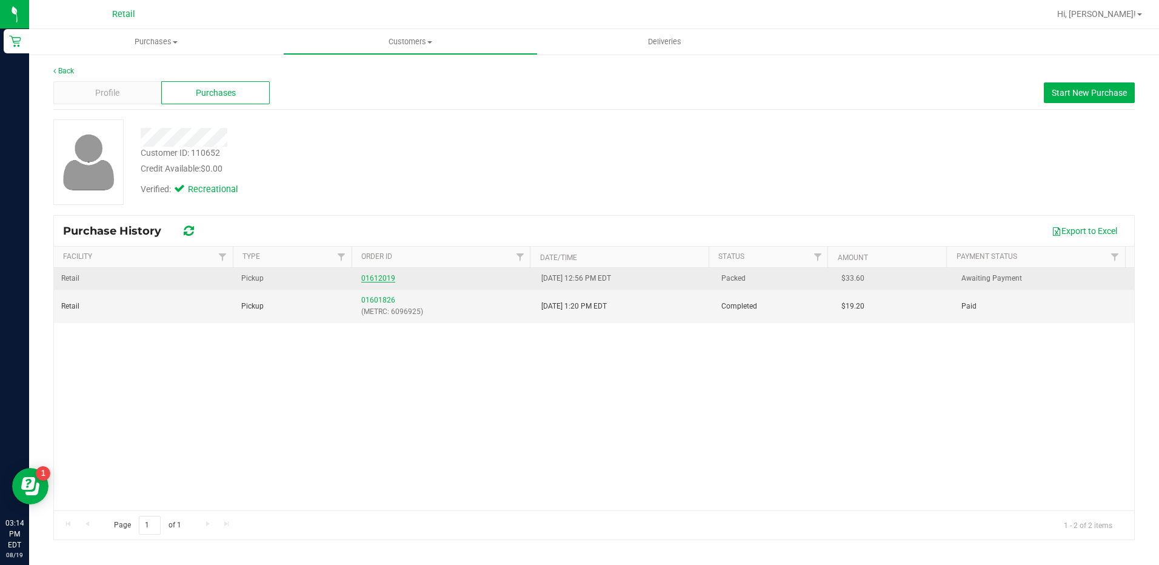
click at [368, 275] on link "01612019" at bounding box center [378, 278] width 34 height 8
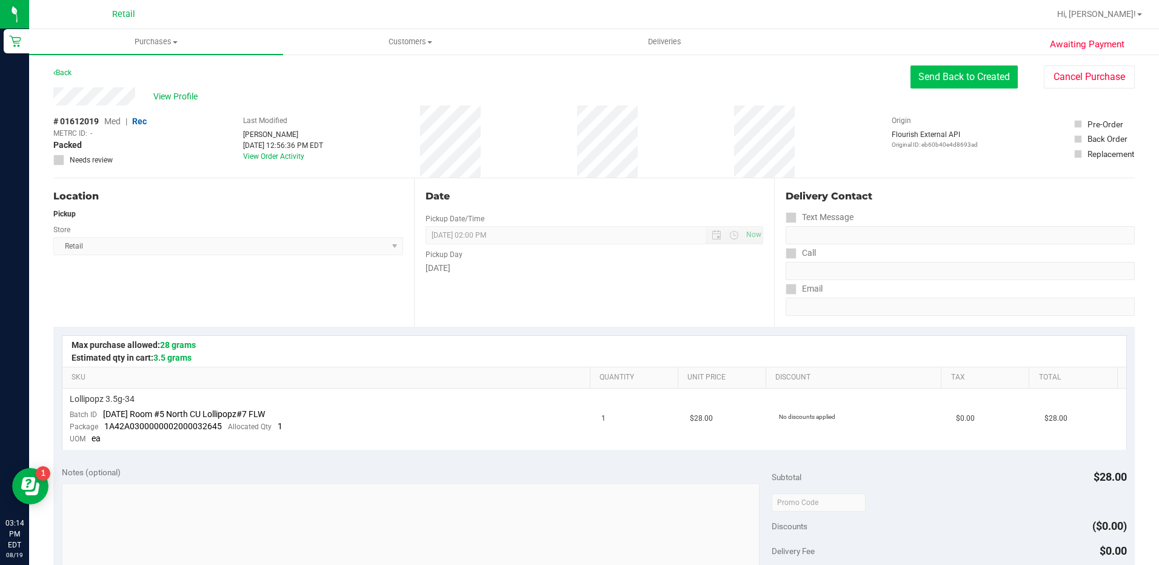
click at [977, 84] on button "Send Back to Created" at bounding box center [964, 76] width 107 height 23
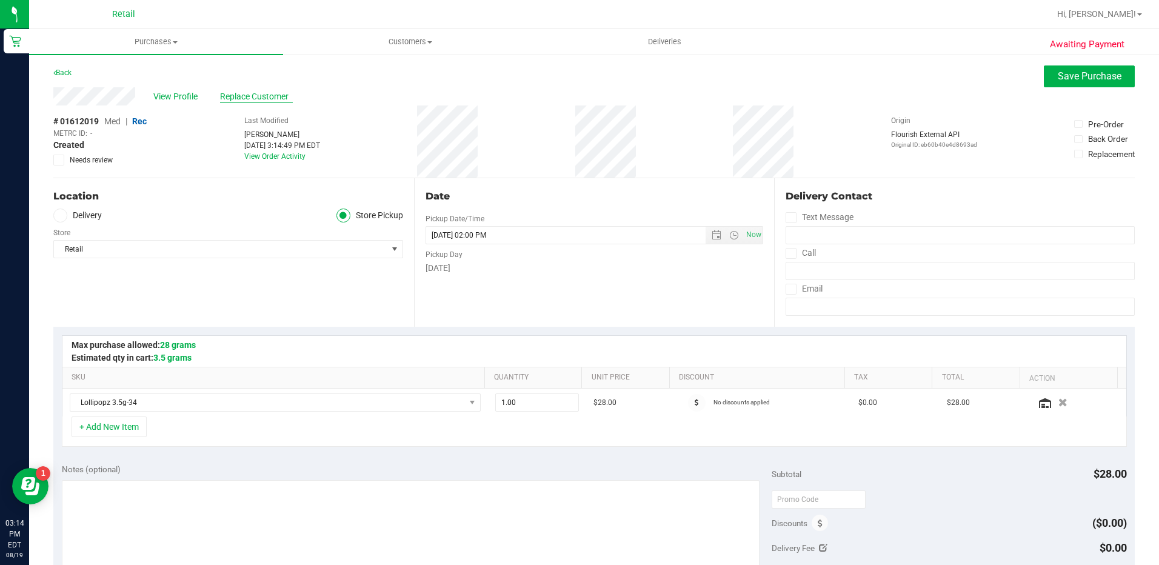
click at [259, 98] on span "Replace Customer" at bounding box center [256, 96] width 73 height 13
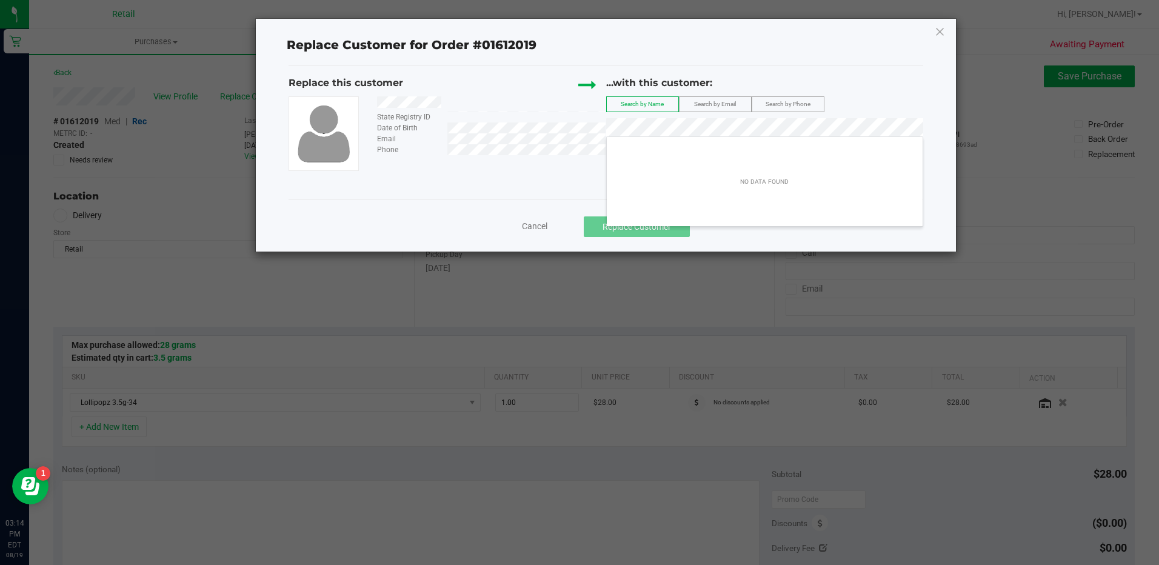
click at [729, 153] on div "NO DATA FOUND" at bounding box center [765, 181] width 316 height 85
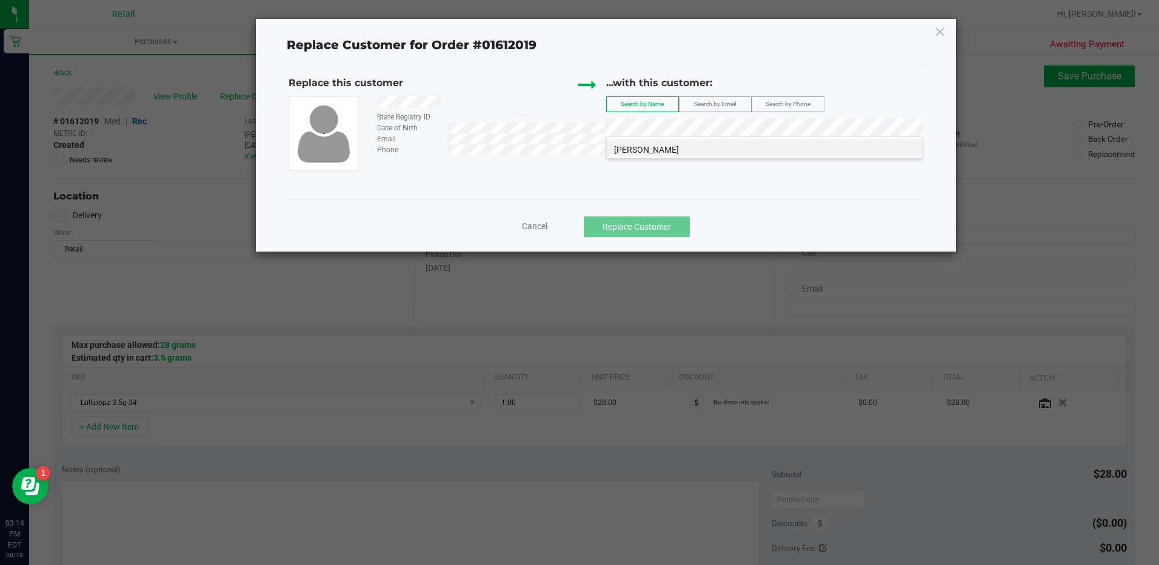
click at [729, 153] on li "[PERSON_NAME]" at bounding box center [765, 147] width 316 height 17
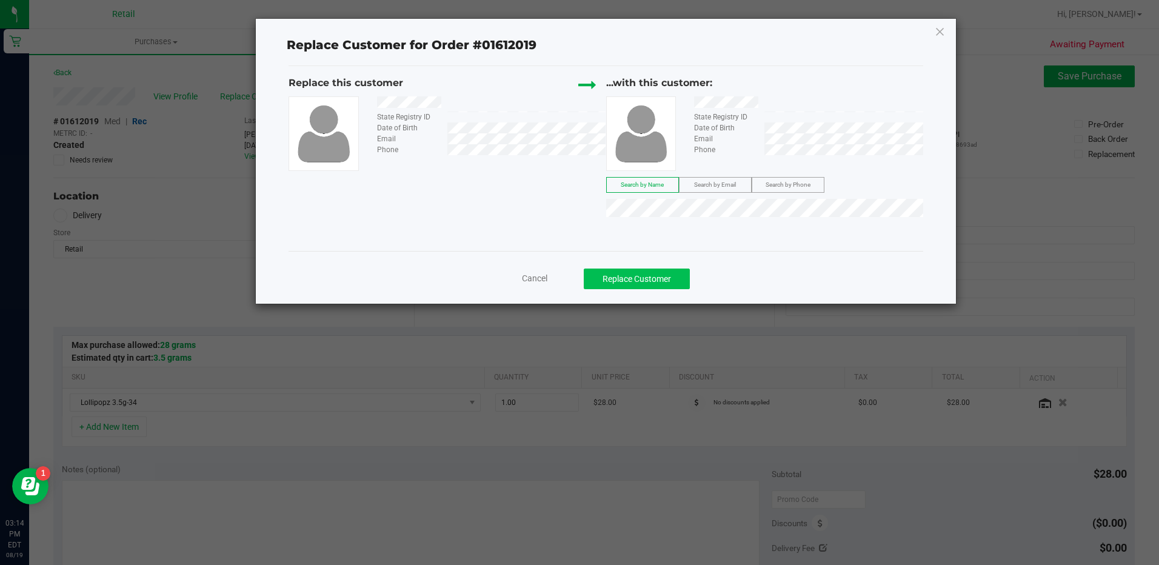
click at [647, 267] on div "Cancel Replace Customer" at bounding box center [606, 275] width 634 height 48
click at [647, 274] on button "Replace Customer" at bounding box center [637, 279] width 106 height 21
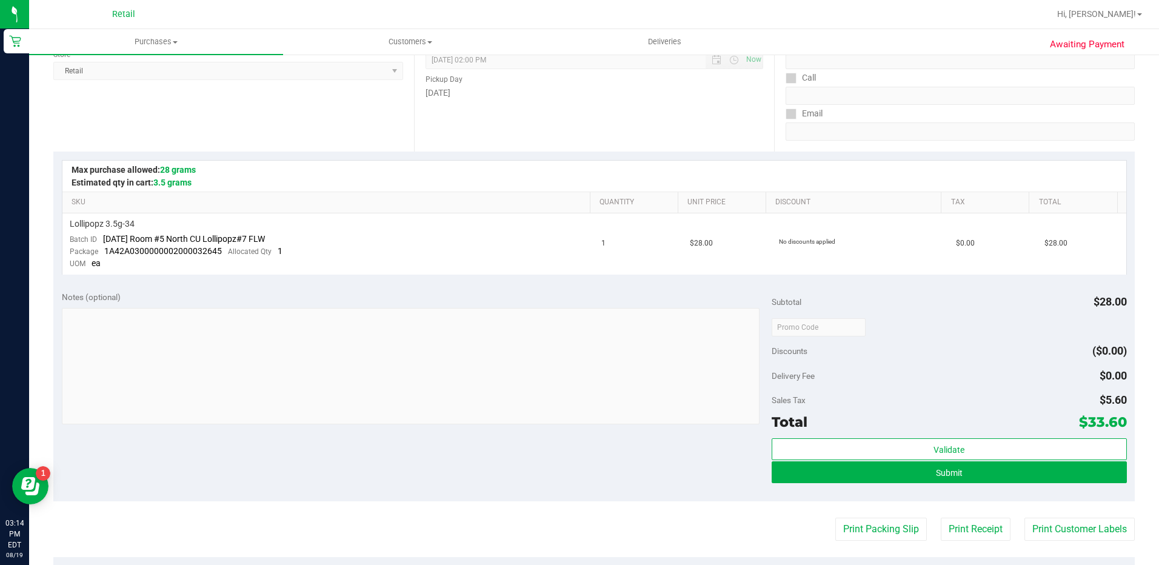
scroll to position [182, 0]
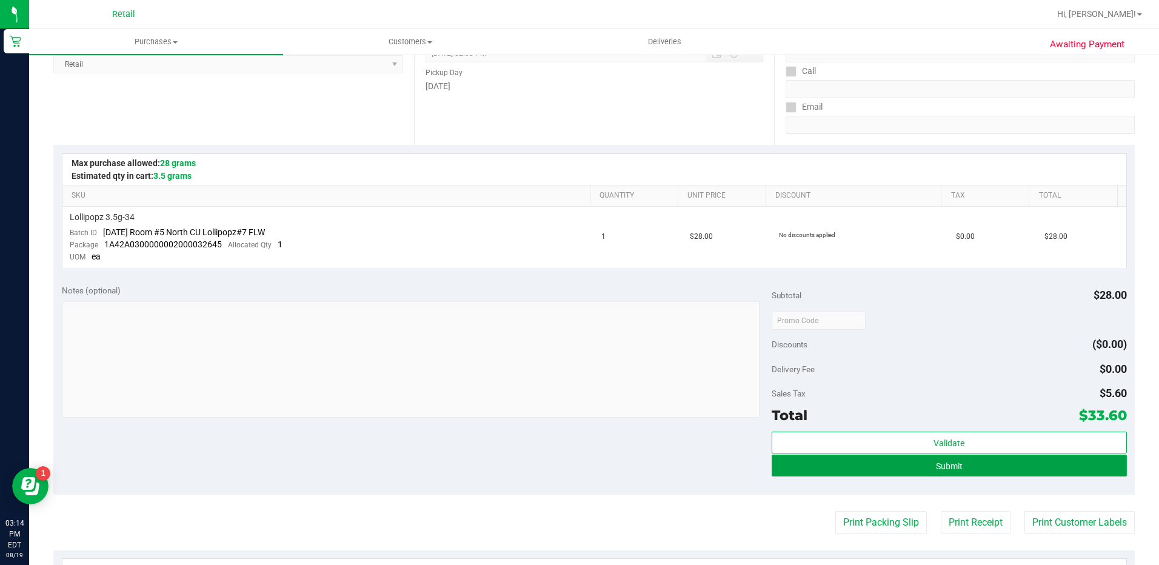
click at [999, 463] on button "Submit" at bounding box center [949, 466] width 355 height 22
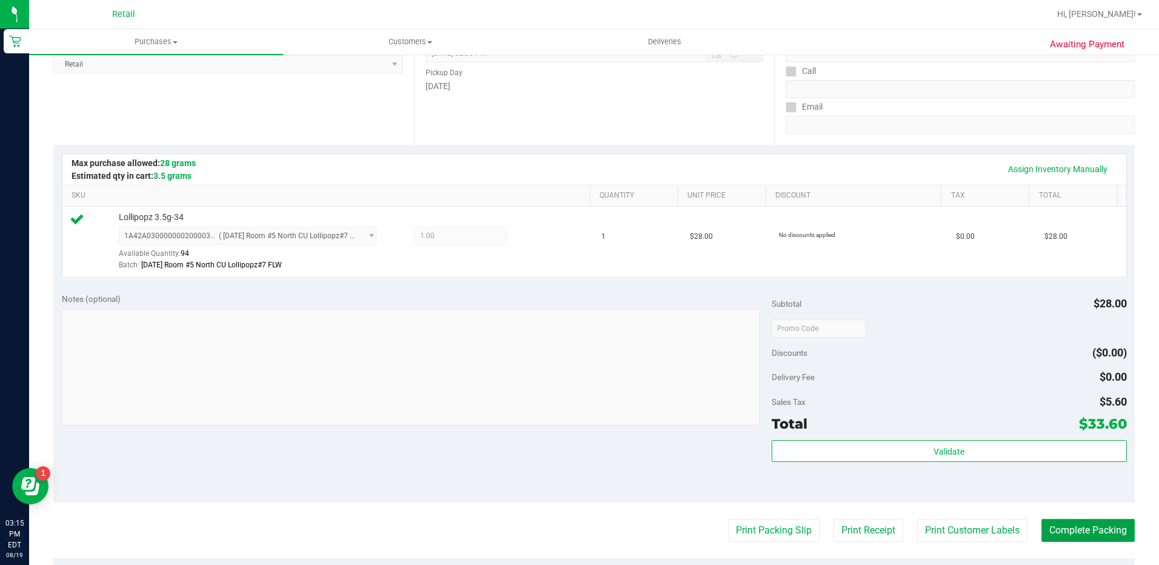
click at [1060, 533] on button "Complete Packing" at bounding box center [1088, 530] width 93 height 23
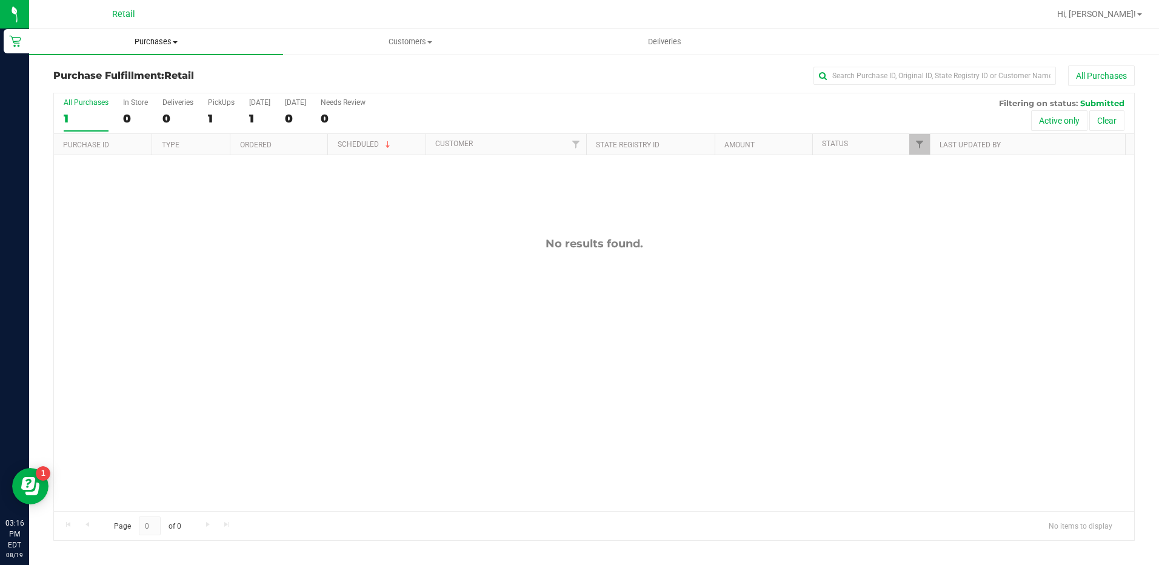
click at [159, 50] on uib-tab-heading "Purchases Summary of purchases Fulfillment All purchases" at bounding box center [156, 41] width 254 height 25
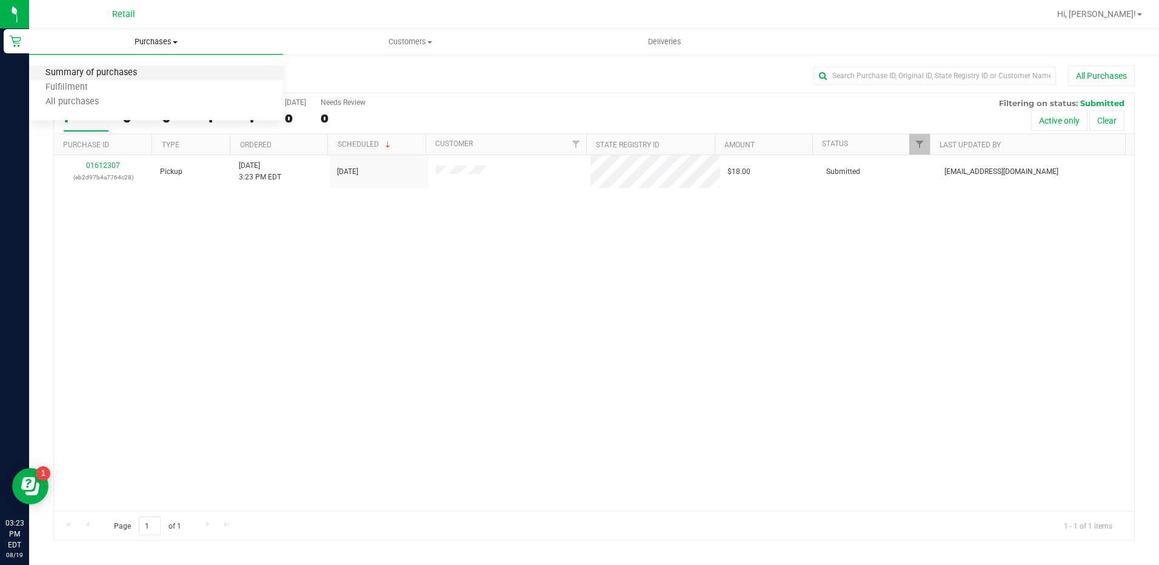
click at [149, 76] on span "Summary of purchases" at bounding box center [91, 73] width 124 height 10
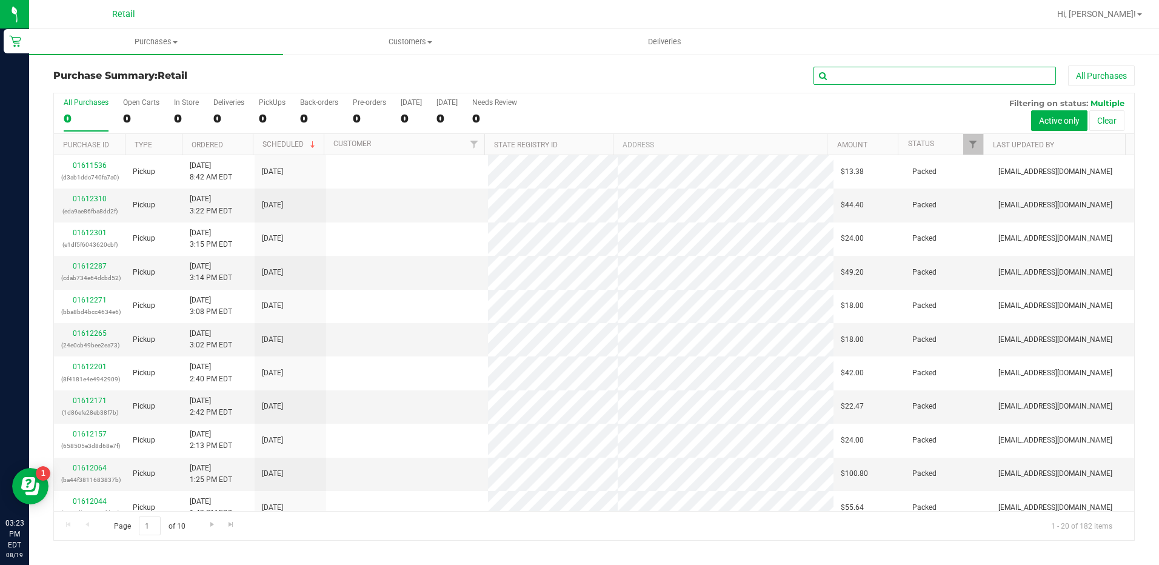
click at [922, 75] on input "text" at bounding box center [935, 76] width 243 height 18
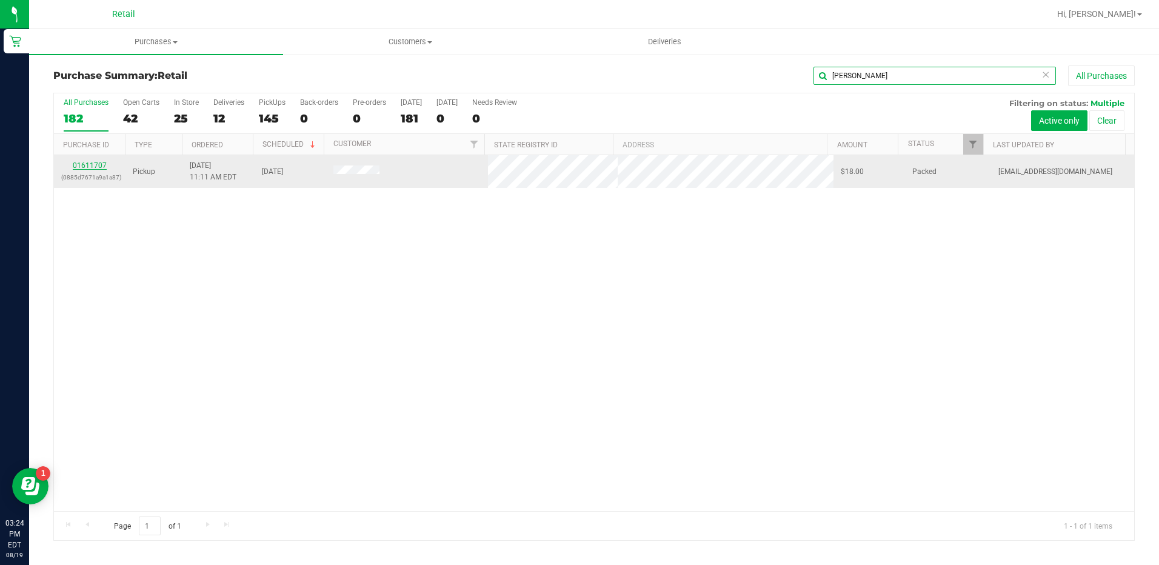
type input "[PERSON_NAME]"
click at [95, 163] on link "01611707" at bounding box center [90, 165] width 34 height 8
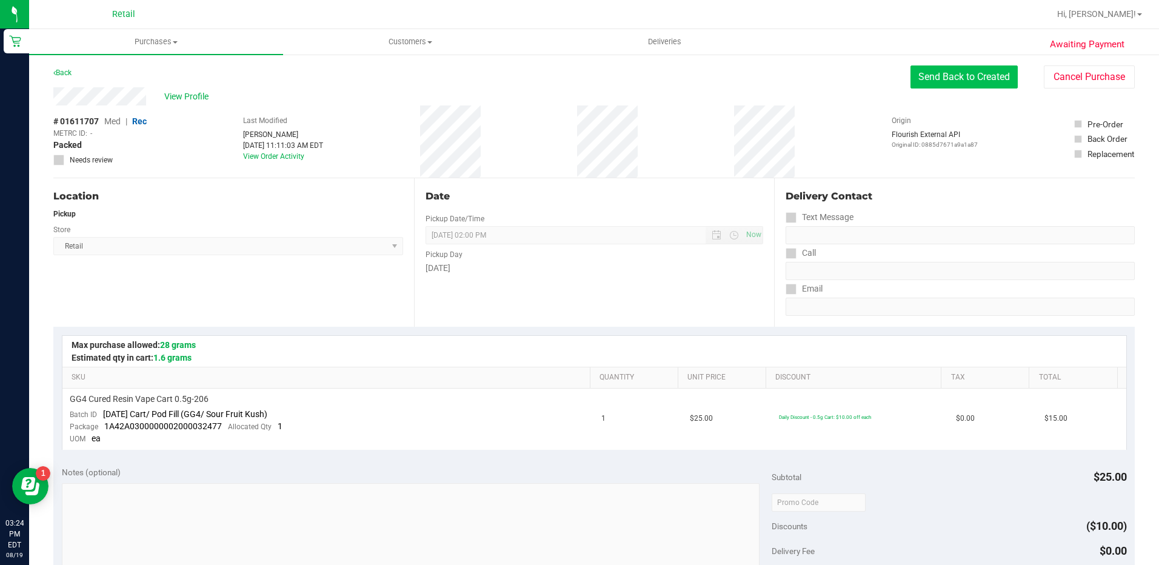
click at [931, 74] on button "Send Back to Created" at bounding box center [964, 76] width 107 height 23
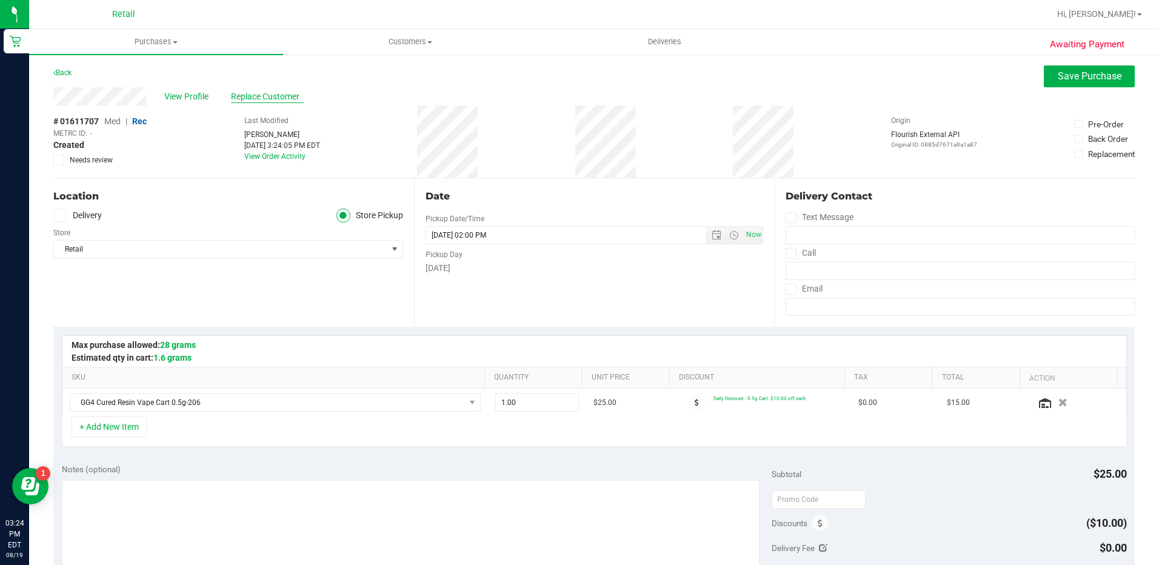
click at [262, 101] on span "Replace Customer" at bounding box center [267, 96] width 73 height 13
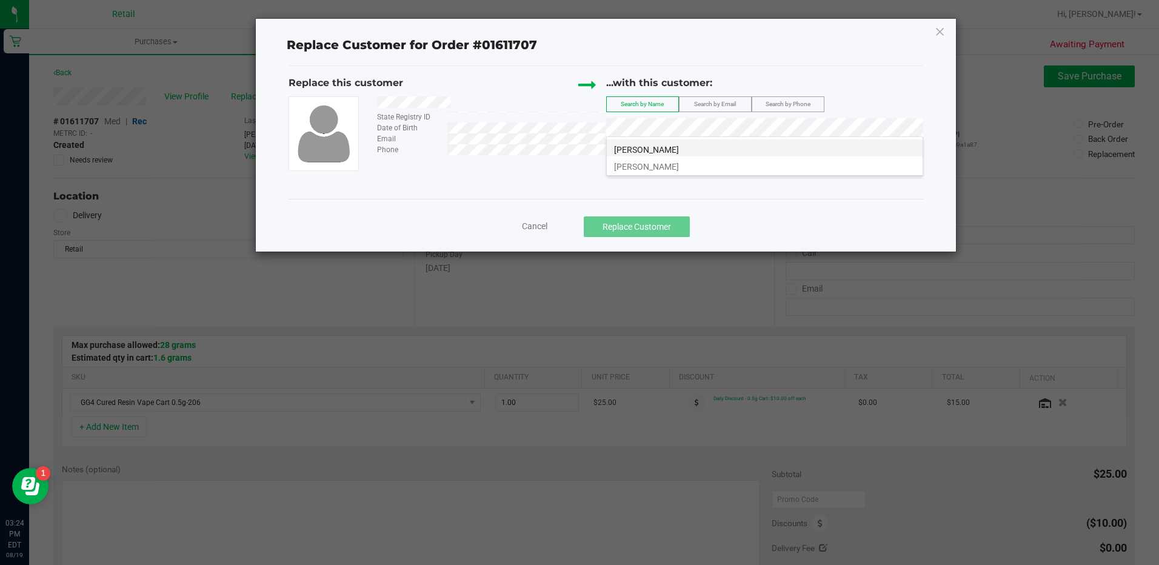
click at [800, 152] on li "[PERSON_NAME]" at bounding box center [765, 147] width 316 height 17
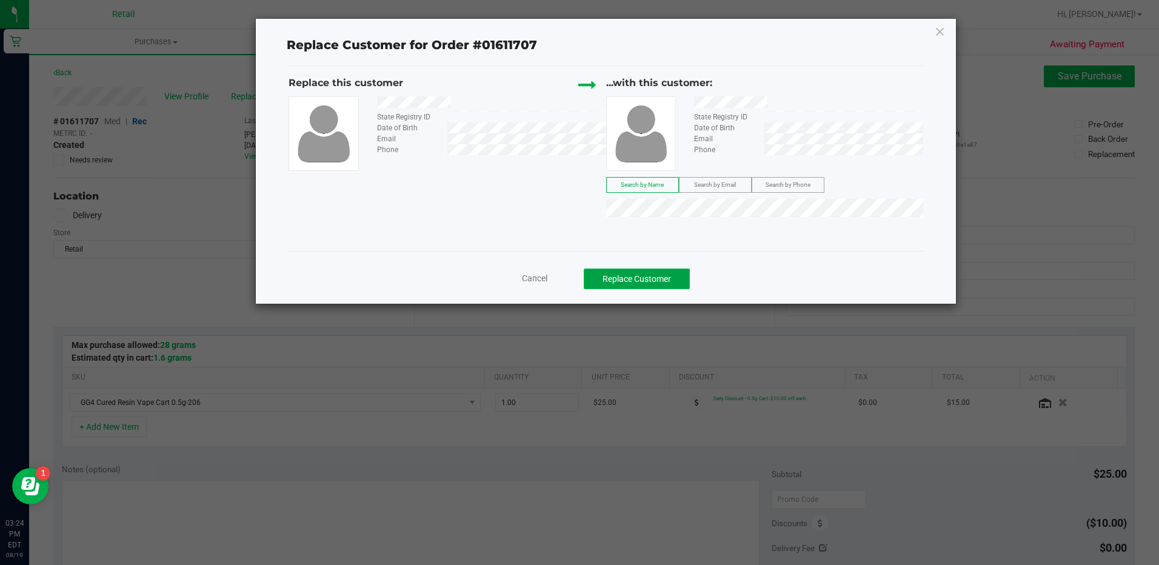
click at [644, 284] on button "Replace Customer" at bounding box center [637, 279] width 106 height 21
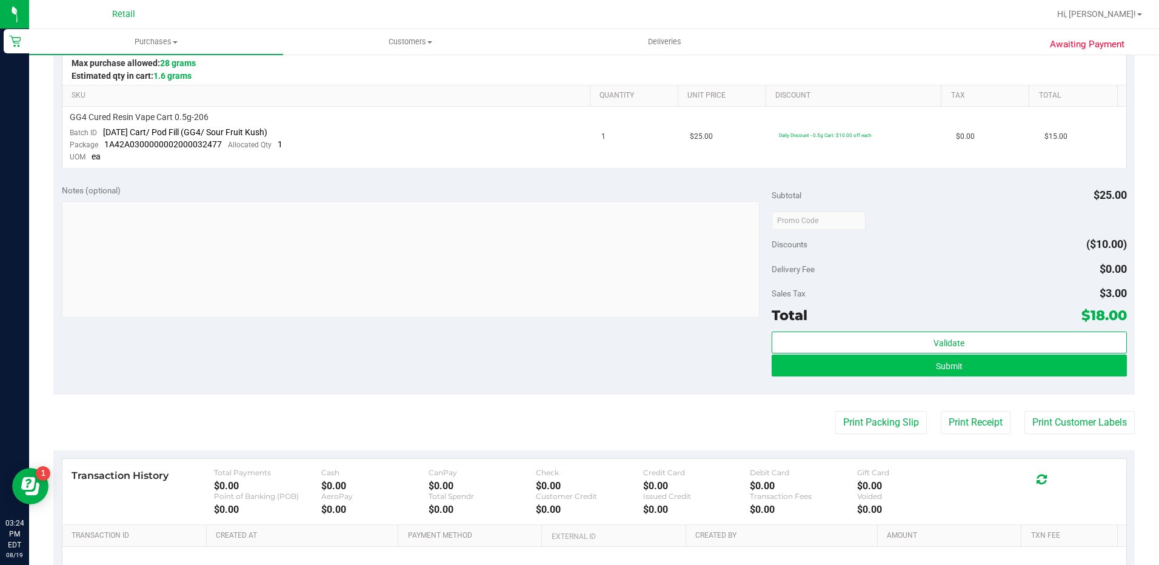
scroll to position [303, 0]
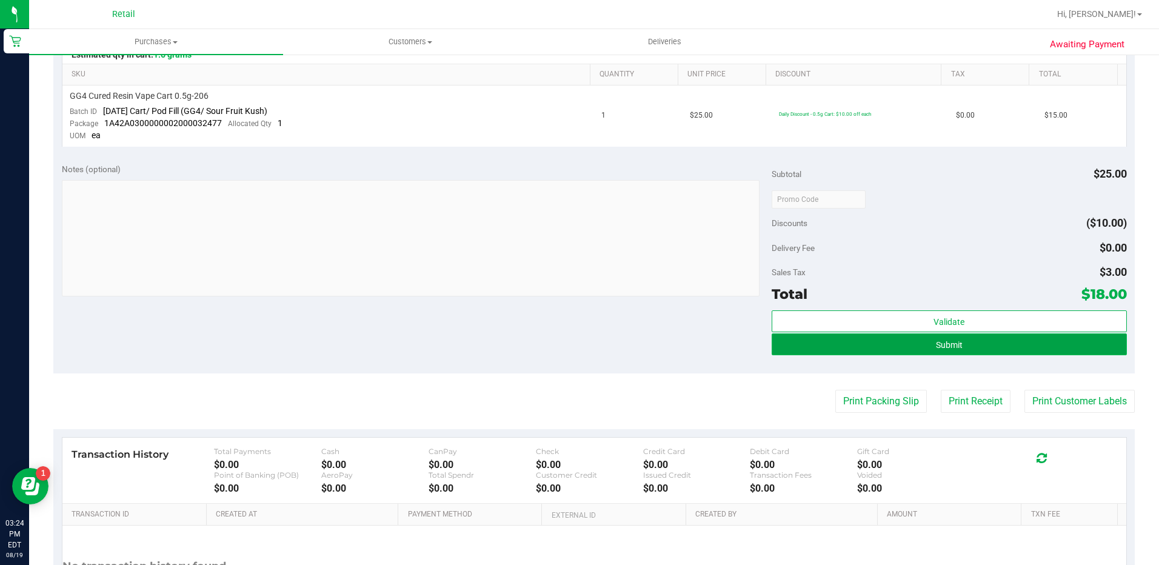
click at [881, 346] on button "Submit" at bounding box center [949, 344] width 355 height 22
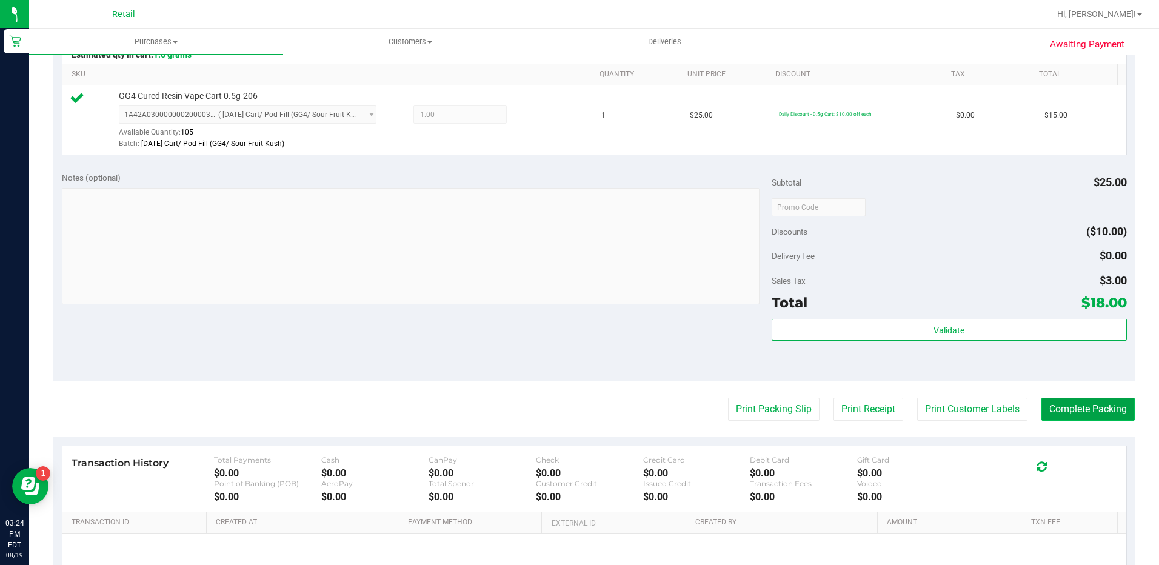
click at [1096, 414] on button "Complete Packing" at bounding box center [1088, 409] width 93 height 23
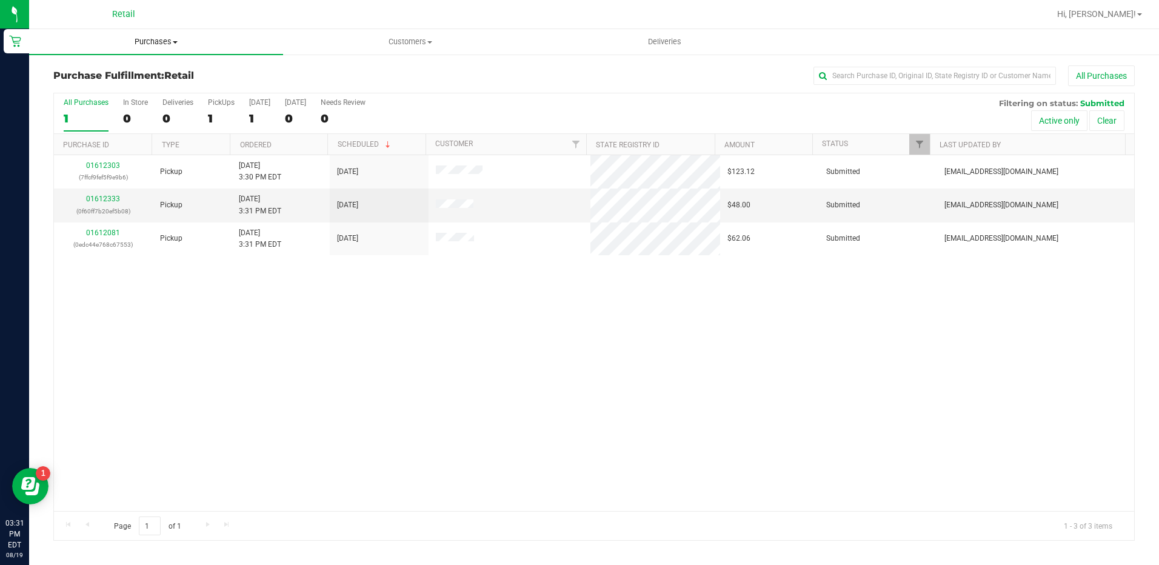
click at [139, 45] on span "Purchases" at bounding box center [156, 41] width 254 height 11
click at [161, 79] on li "Summary of purchases" at bounding box center [156, 73] width 254 height 15
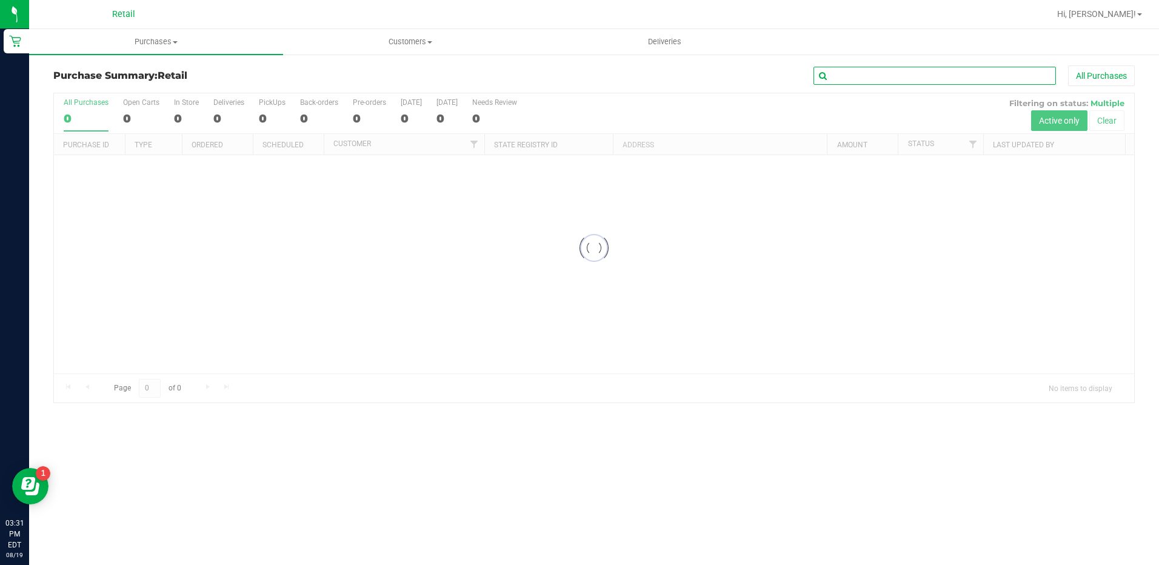
click at [906, 74] on input "text" at bounding box center [935, 76] width 243 height 18
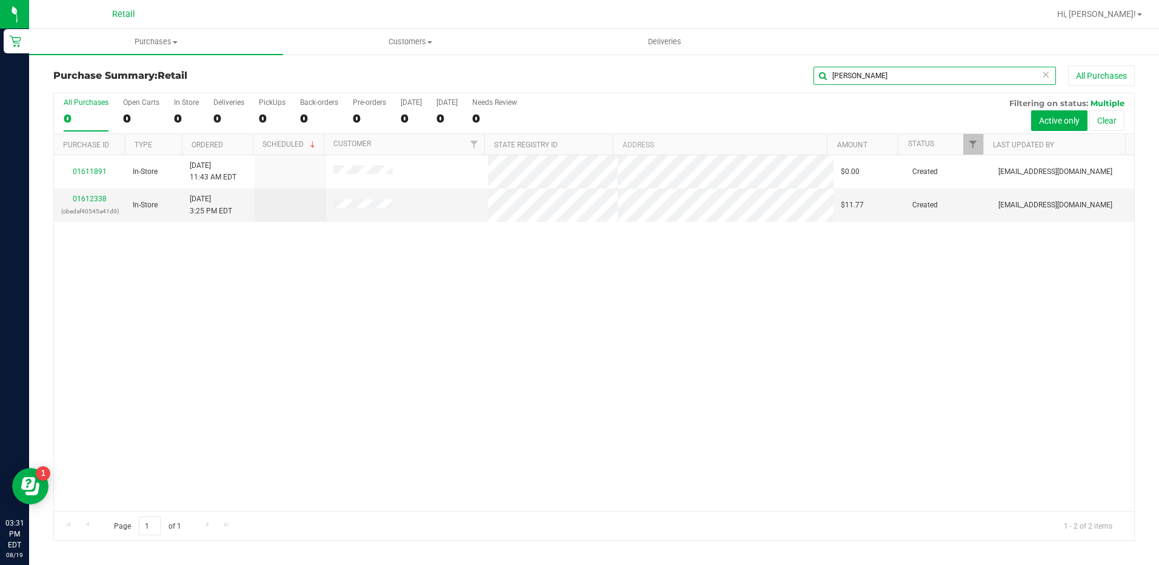
type input "[PERSON_NAME]"
